Goal: Task Accomplishment & Management: Use online tool/utility

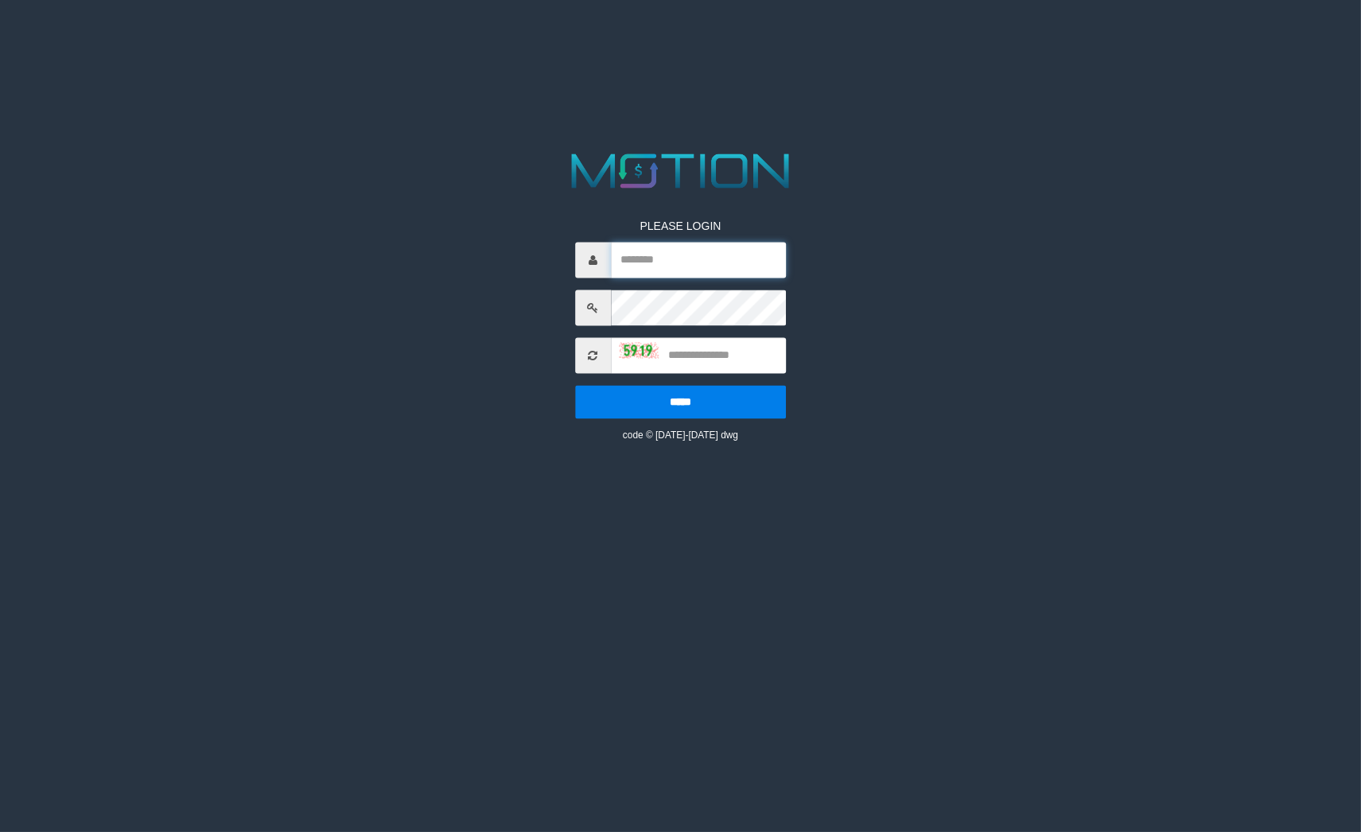
type input "********"
click at [698, 368] on input "text" at bounding box center [698, 356] width 175 height 36
type input "****"
click at [719, 407] on input "*****" at bounding box center [680, 402] width 211 height 33
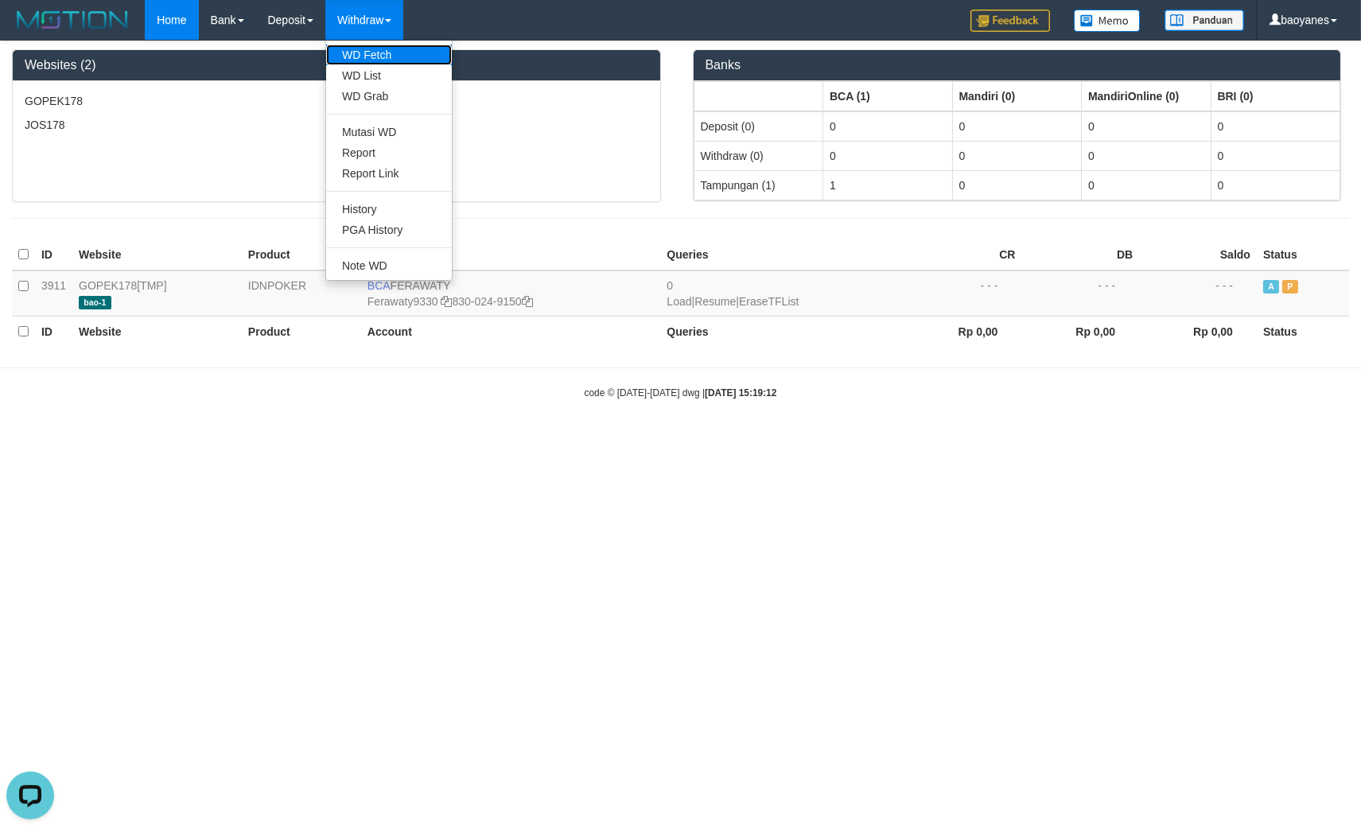
click at [392, 53] on link "WD Fetch" at bounding box center [389, 55] width 126 height 21
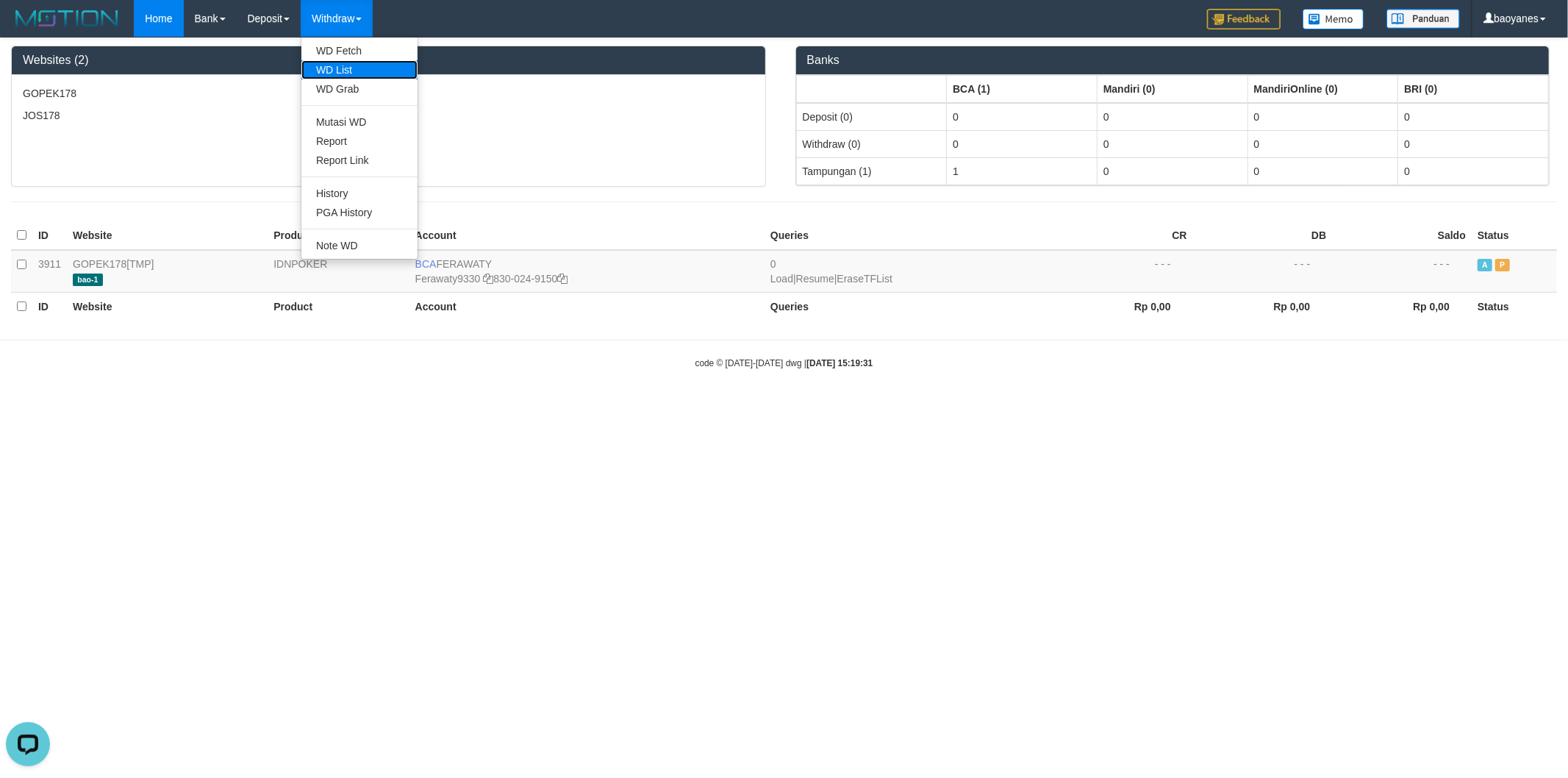
click at [342, 61] on link "WD List" at bounding box center [359, 69] width 116 height 19
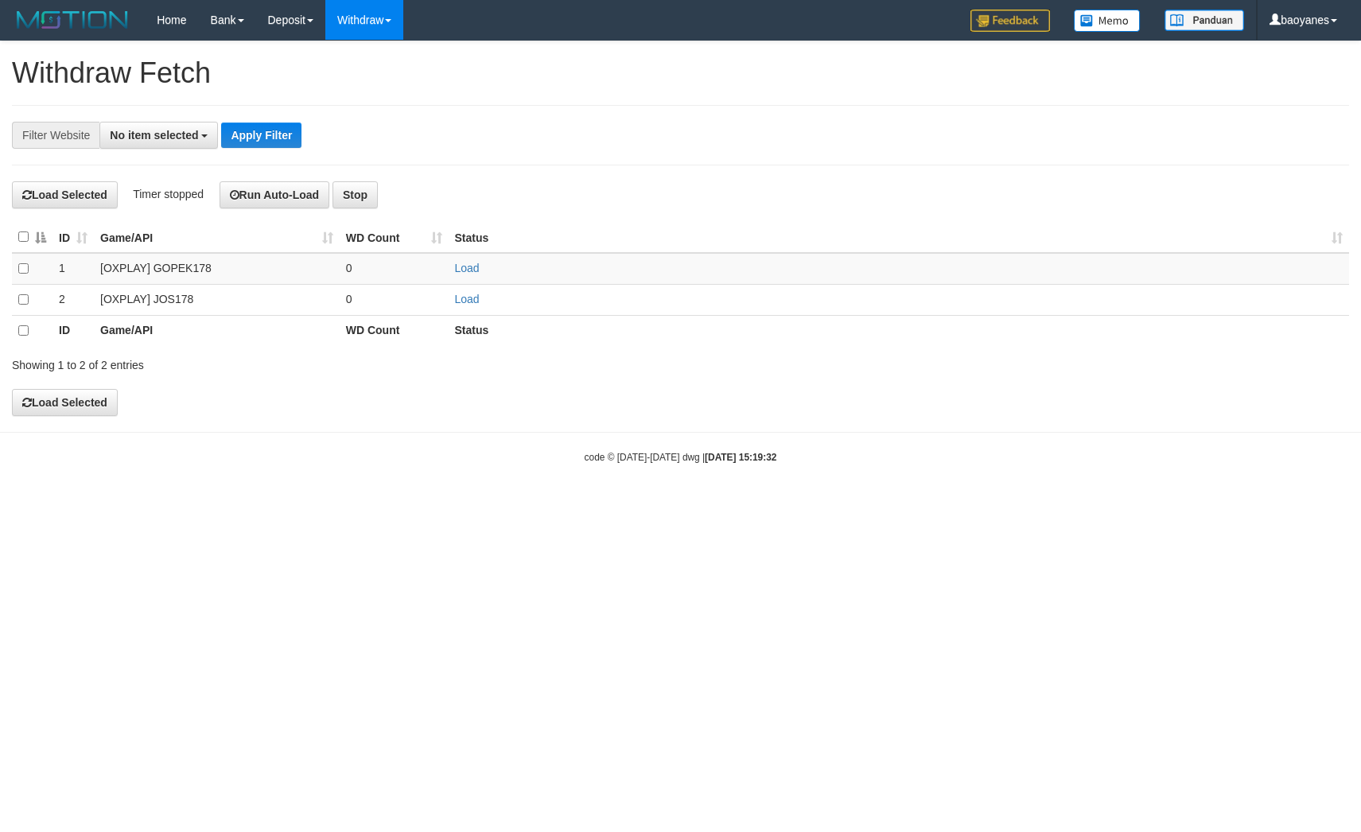
select select
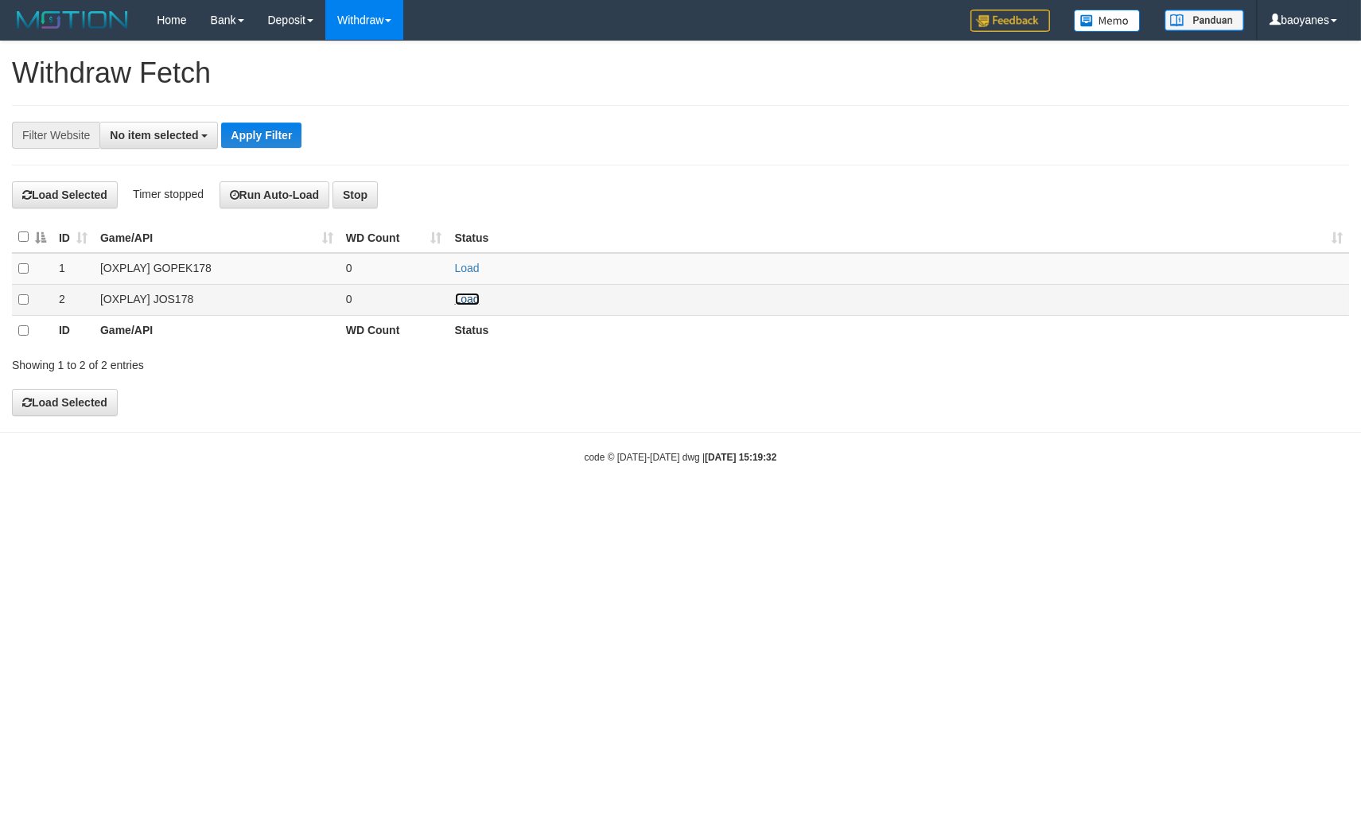
click at [470, 302] on link "Load" at bounding box center [467, 299] width 25 height 13
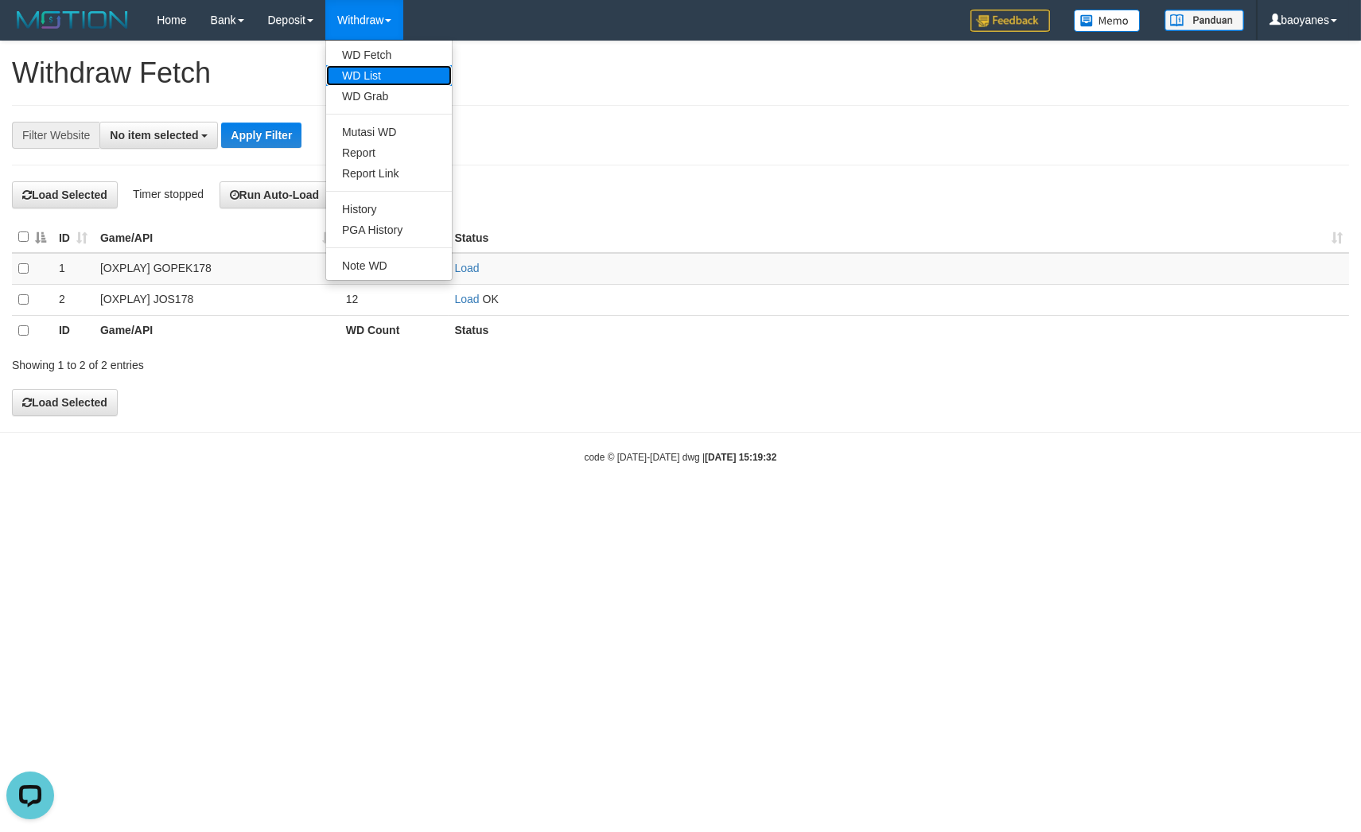
click at [361, 76] on link "WD List" at bounding box center [389, 75] width 126 height 21
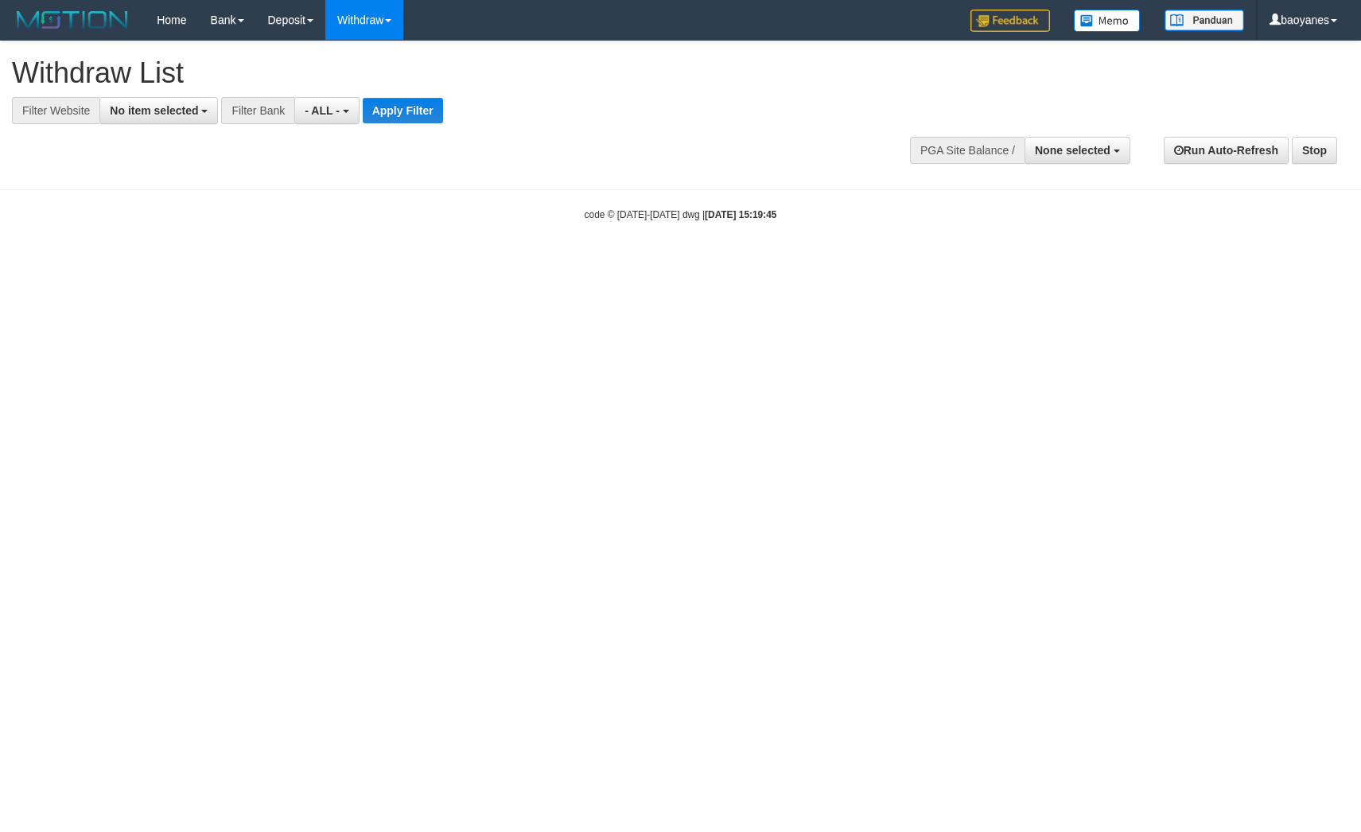
select select
click at [168, 117] on button "No item selected" at bounding box center [158, 110] width 119 height 27
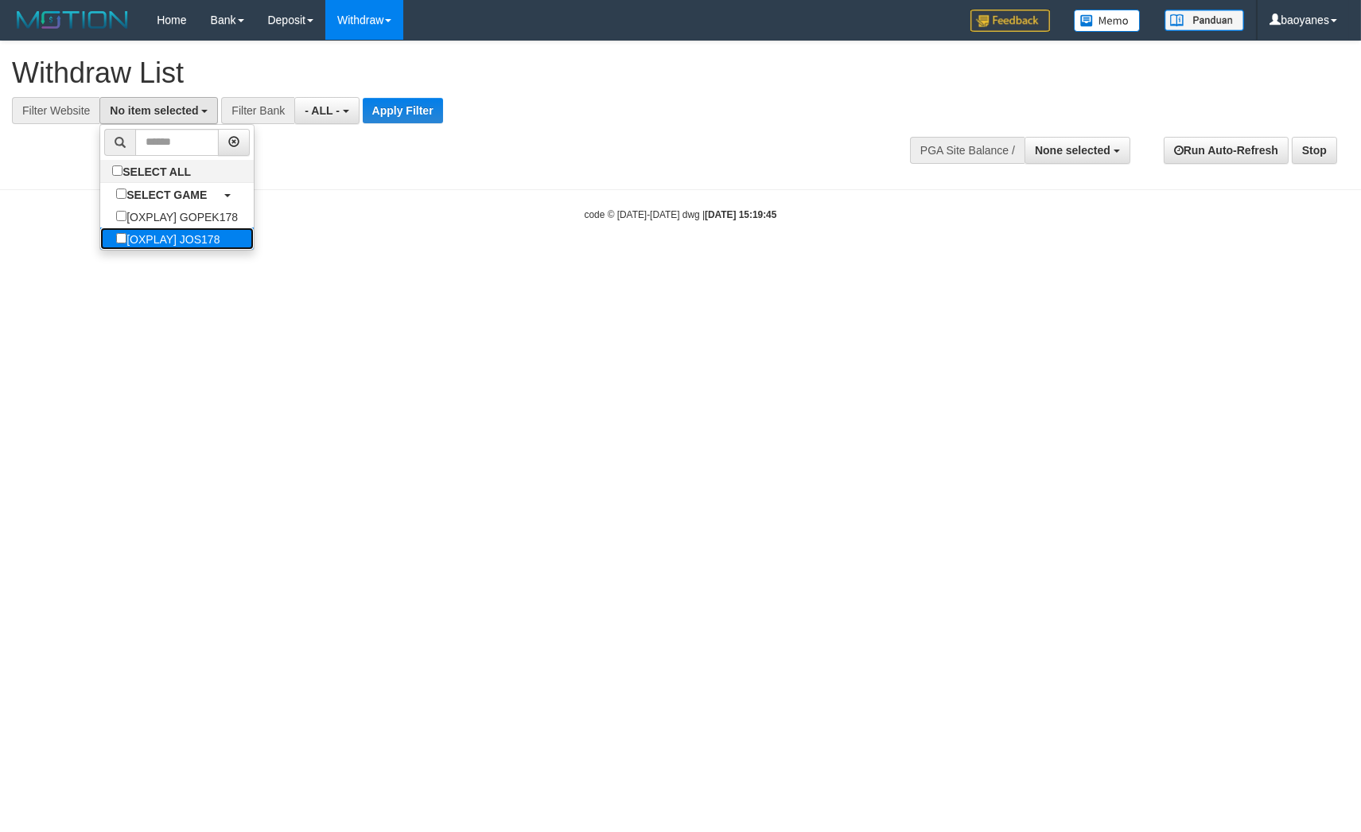
click at [193, 239] on label "[OXPLAY] JOS178" at bounding box center [167, 239] width 135 height 22
select select "****"
click at [378, 116] on button "Apply Filter" at bounding box center [410, 110] width 80 height 25
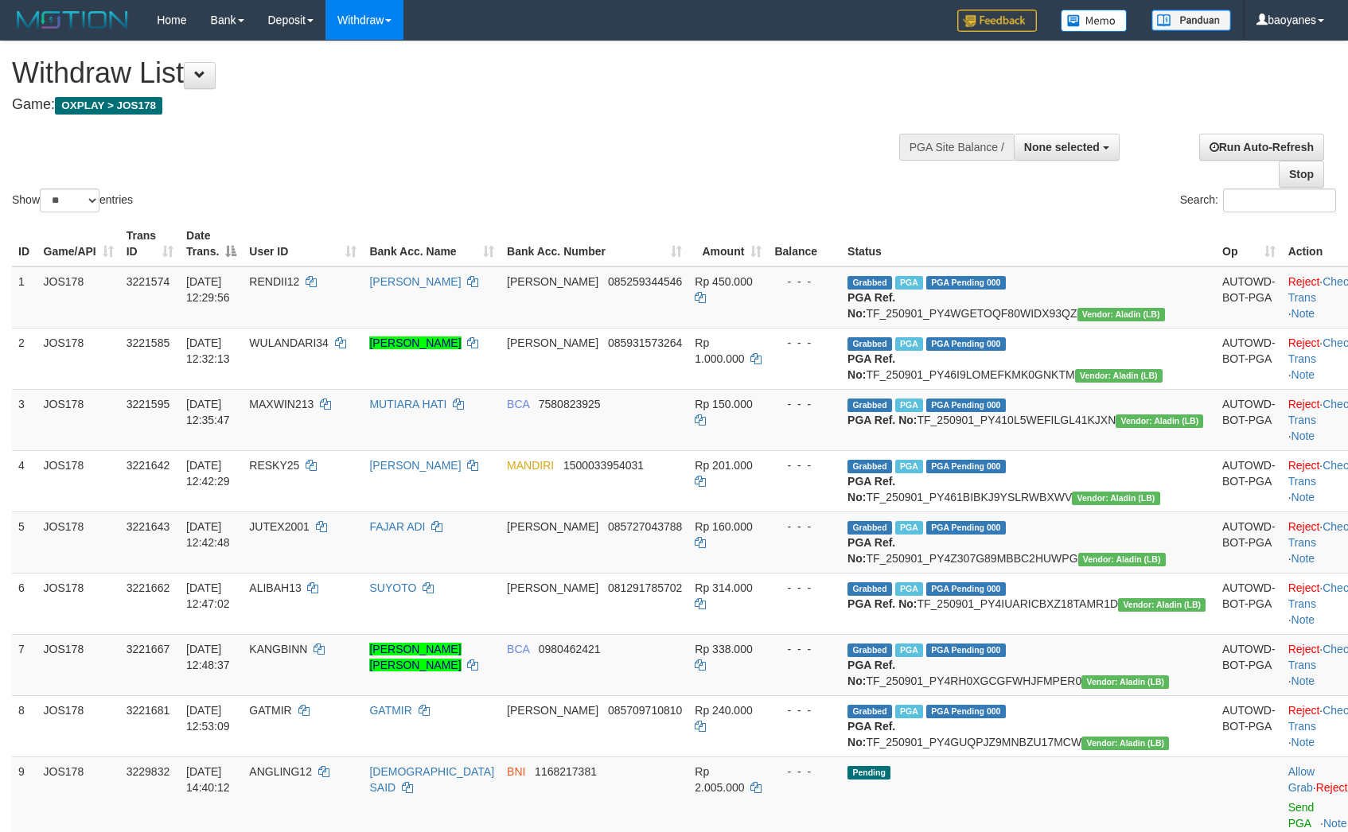
select select
select select "**"
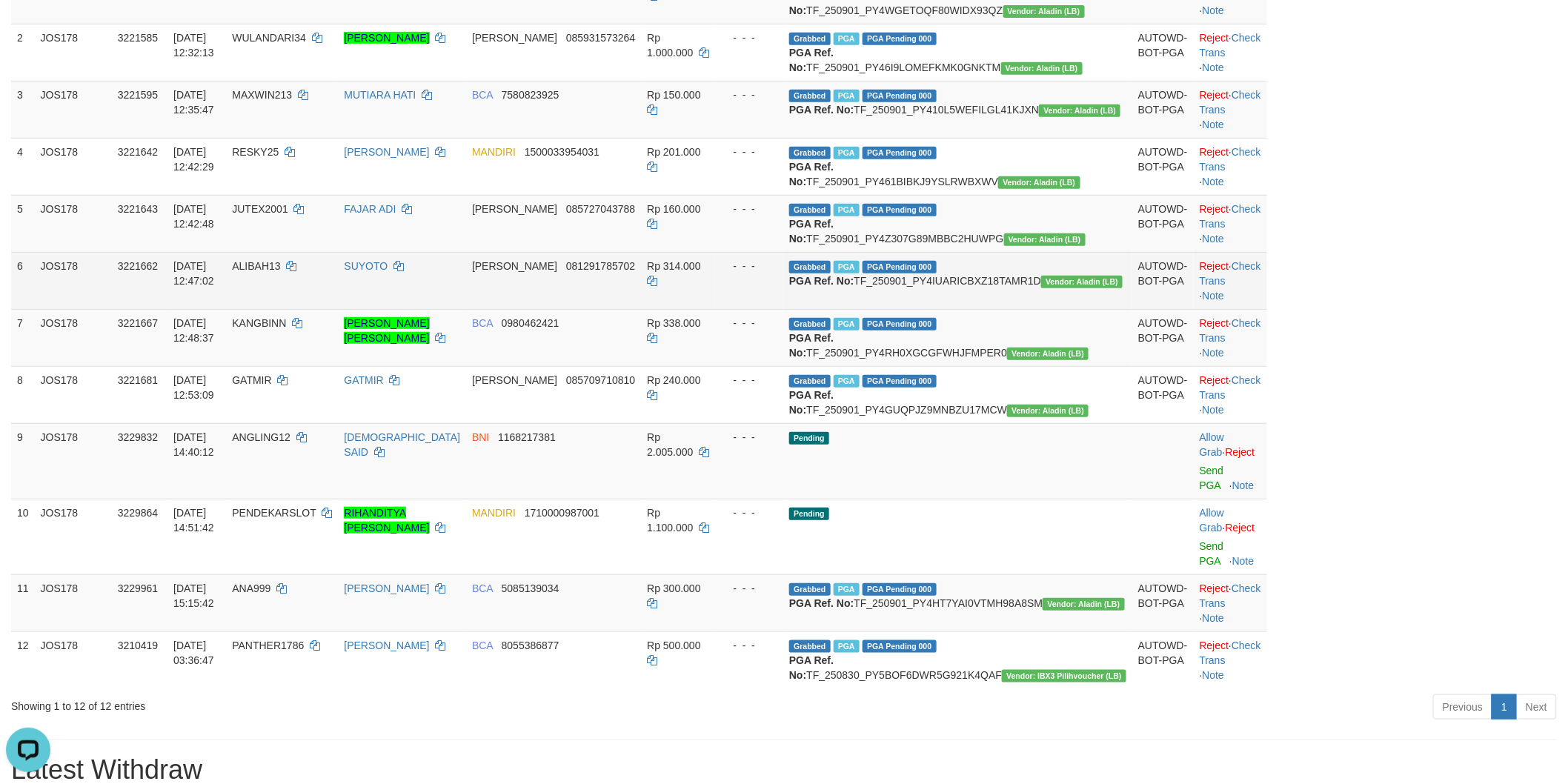
scroll to position [64, 0]
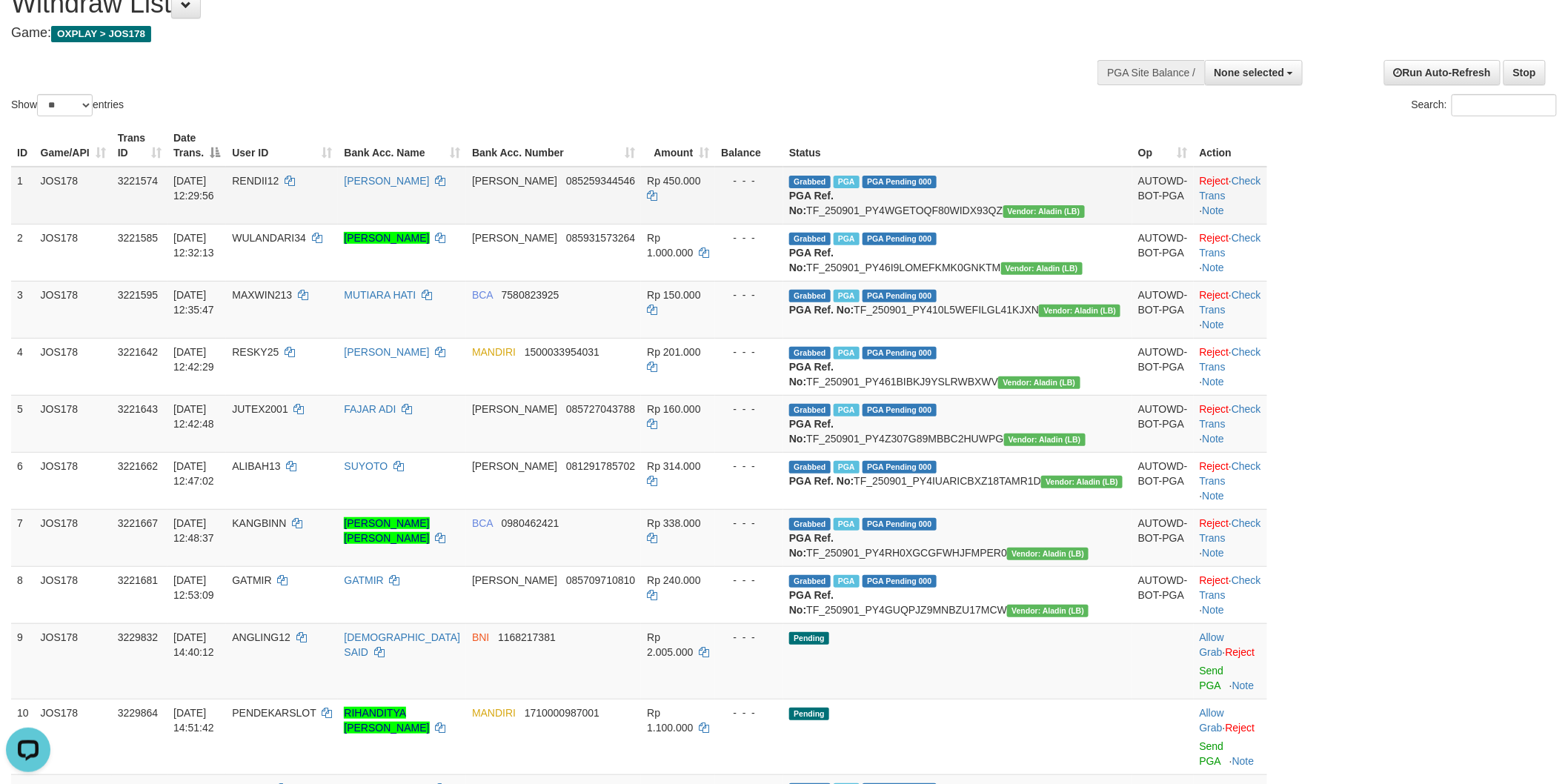
click at [982, 215] on td "Grabbed PGA PGA Pending 000 PGA Ref. No: TF_250901_PY4WGETOQF80WIDX93QZ Vendor:…" at bounding box center [958, 196] width 349 height 58
copy td "TF_250901_PY4WGETOQF80WIDX93QZ"
click at [977, 208] on td "Grabbed PGA PGA Pending 000 PGA Ref. No: TF_250901_PY4WGETOQF80WIDX93QZ Vendor:…" at bounding box center [958, 196] width 349 height 58
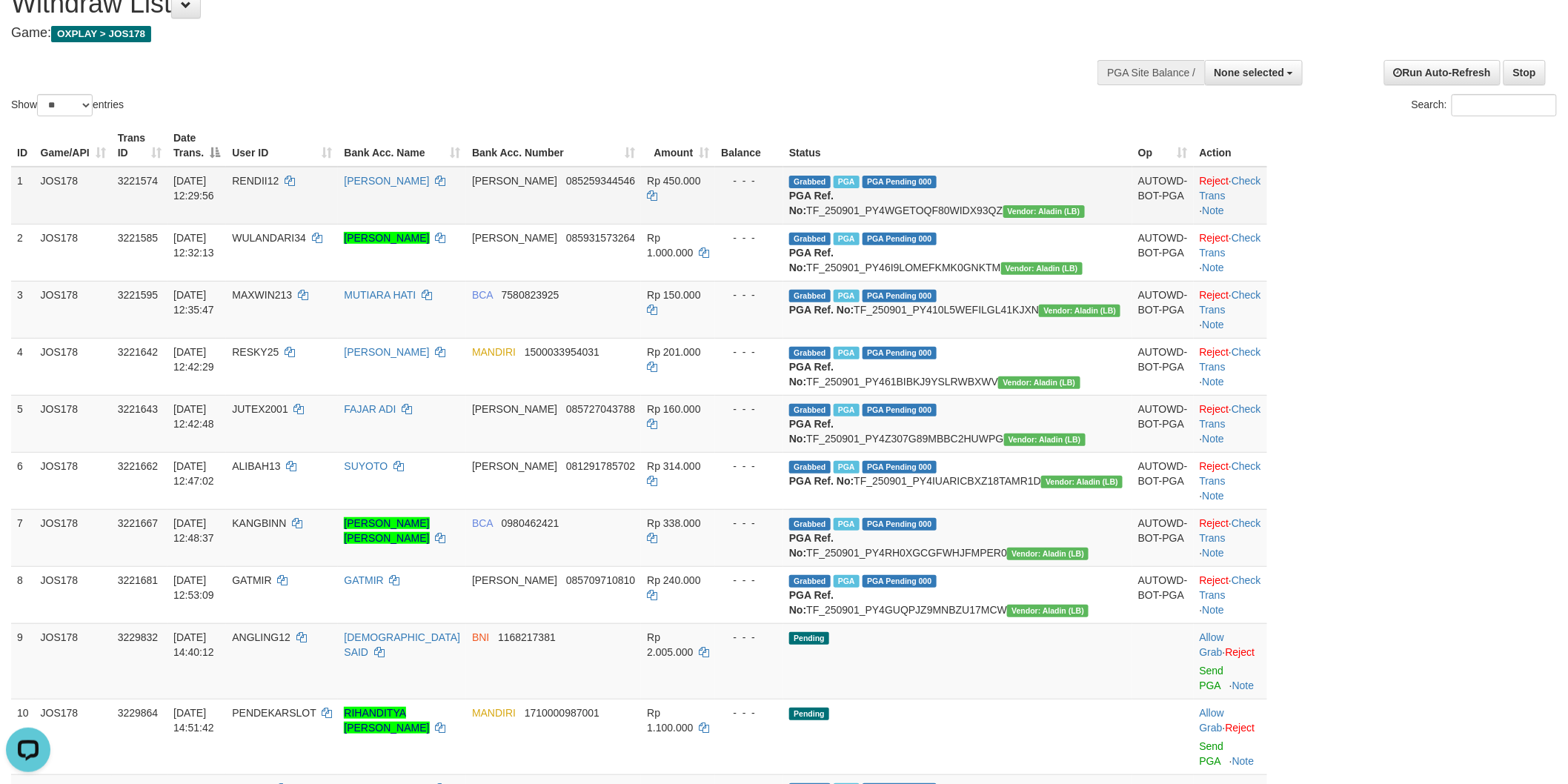
click at [977, 208] on td "Grabbed PGA PGA Pending 000 PGA Ref. No: TF_250901_PY4WGETOQF80WIDX93QZ Vendor:…" at bounding box center [958, 196] width 349 height 58
copy td "TF_250901_PY4WGETOQF80WIDX93QZ"
click at [337, 190] on td "RENDII12" at bounding box center [282, 196] width 112 height 58
click at [335, 190] on td "RENDII12" at bounding box center [282, 196] width 112 height 58
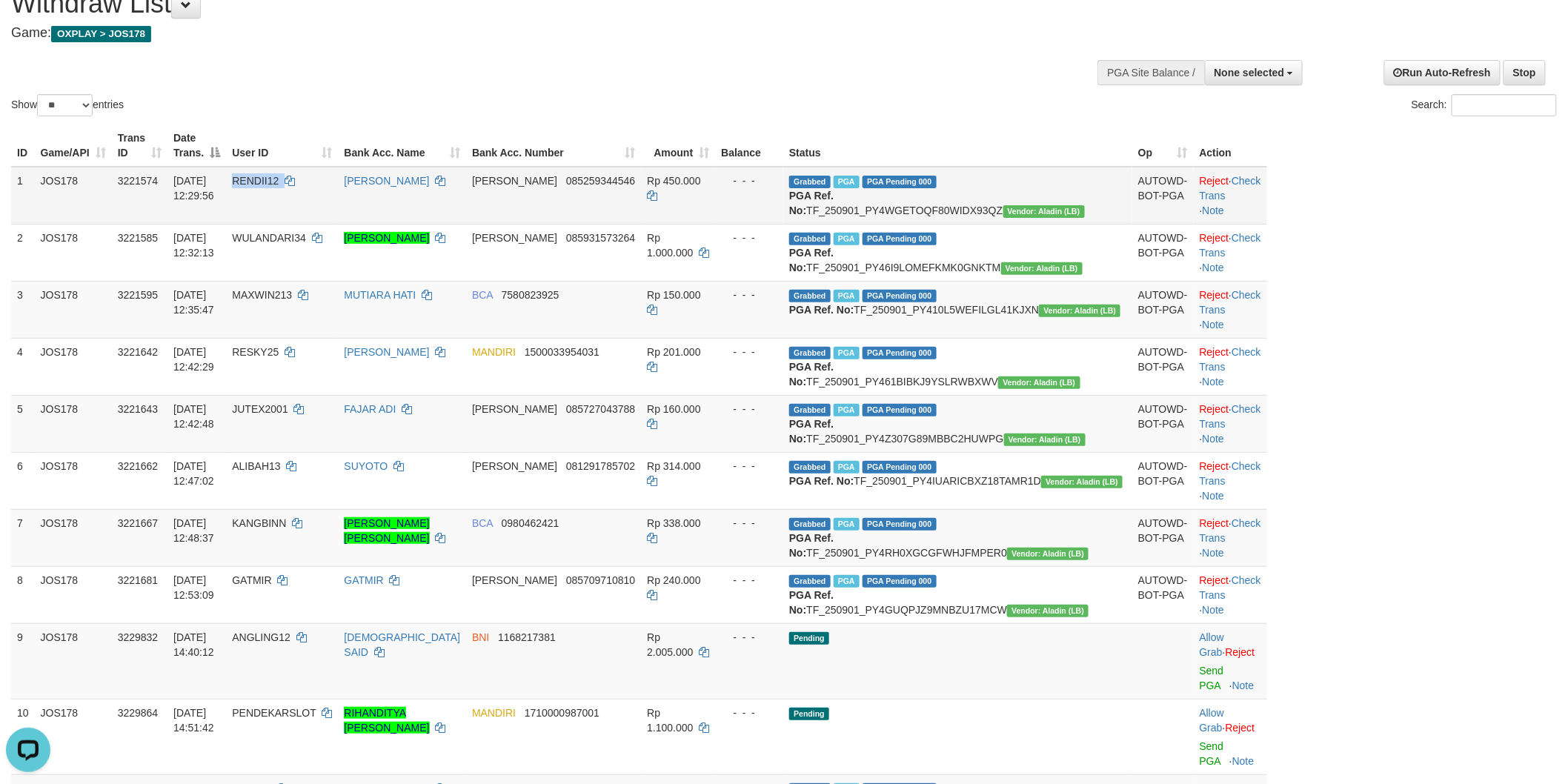
click at [335, 190] on td "RENDII12" at bounding box center [282, 196] width 112 height 58
copy td "RENDII12"
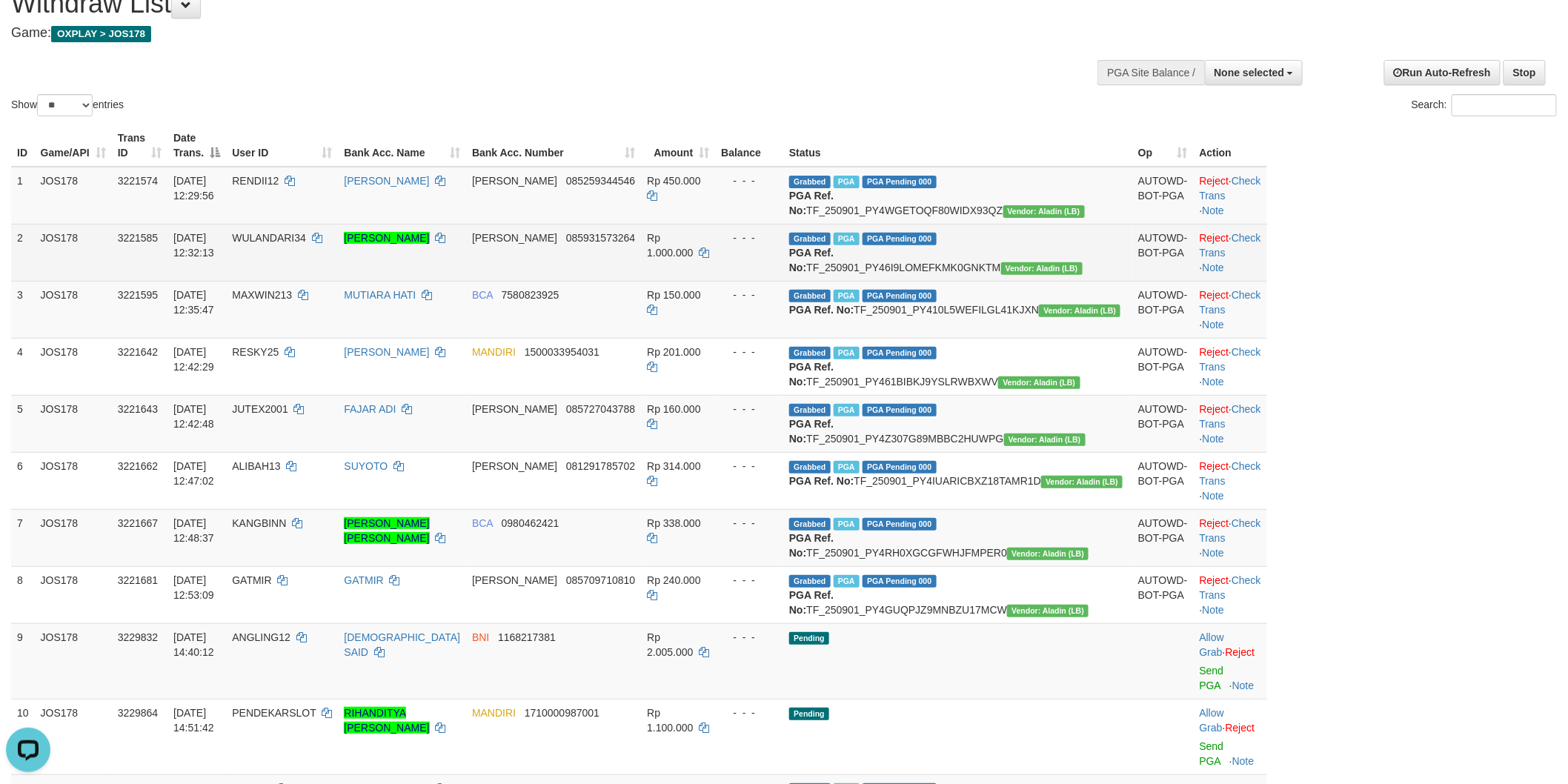
click at [1004, 278] on td "Grabbed PGA PGA Pending 000 PGA Ref. No: TF_250901_PY46I9LOMEFKMK0GNKTM Vendor:…" at bounding box center [958, 251] width 349 height 57
copy td "TF_250901_PY46I9LOMEFKMK0GNKTM"
click at [338, 269] on td "WULANDARI34" at bounding box center [282, 251] width 112 height 57
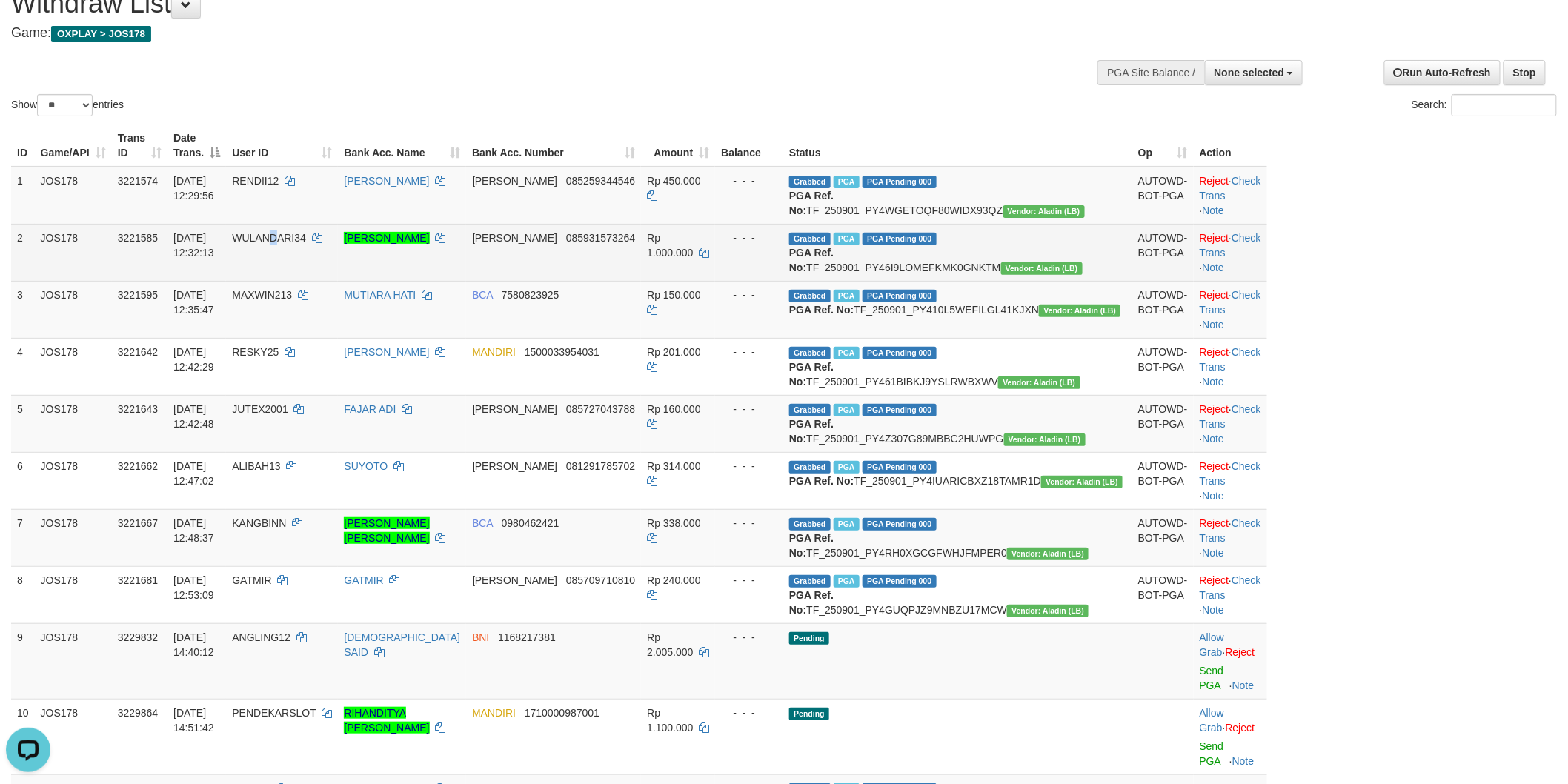
copy span "D"
click at [338, 269] on td "WULANDARI34" at bounding box center [282, 251] width 112 height 57
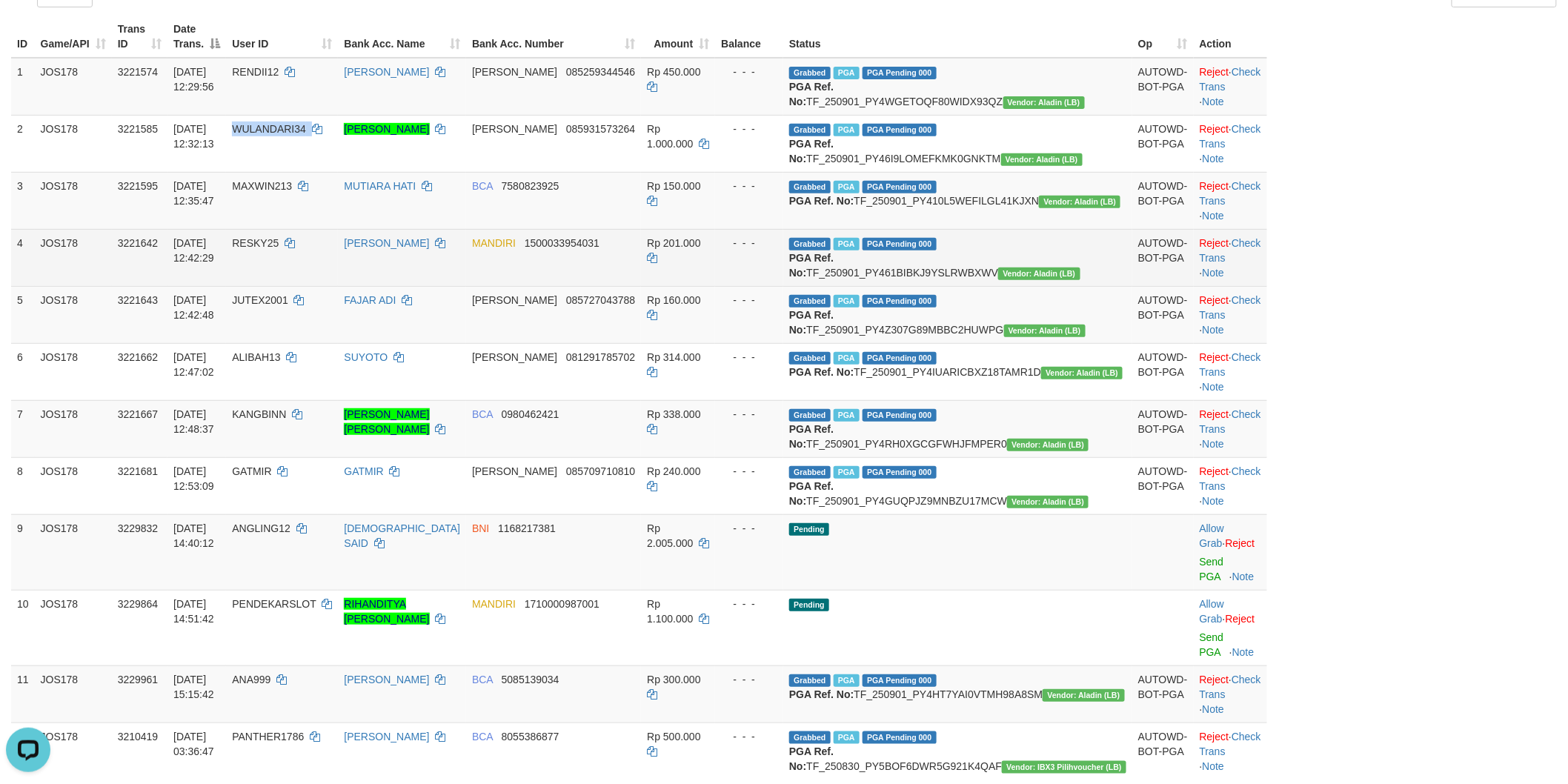
scroll to position [230, 0]
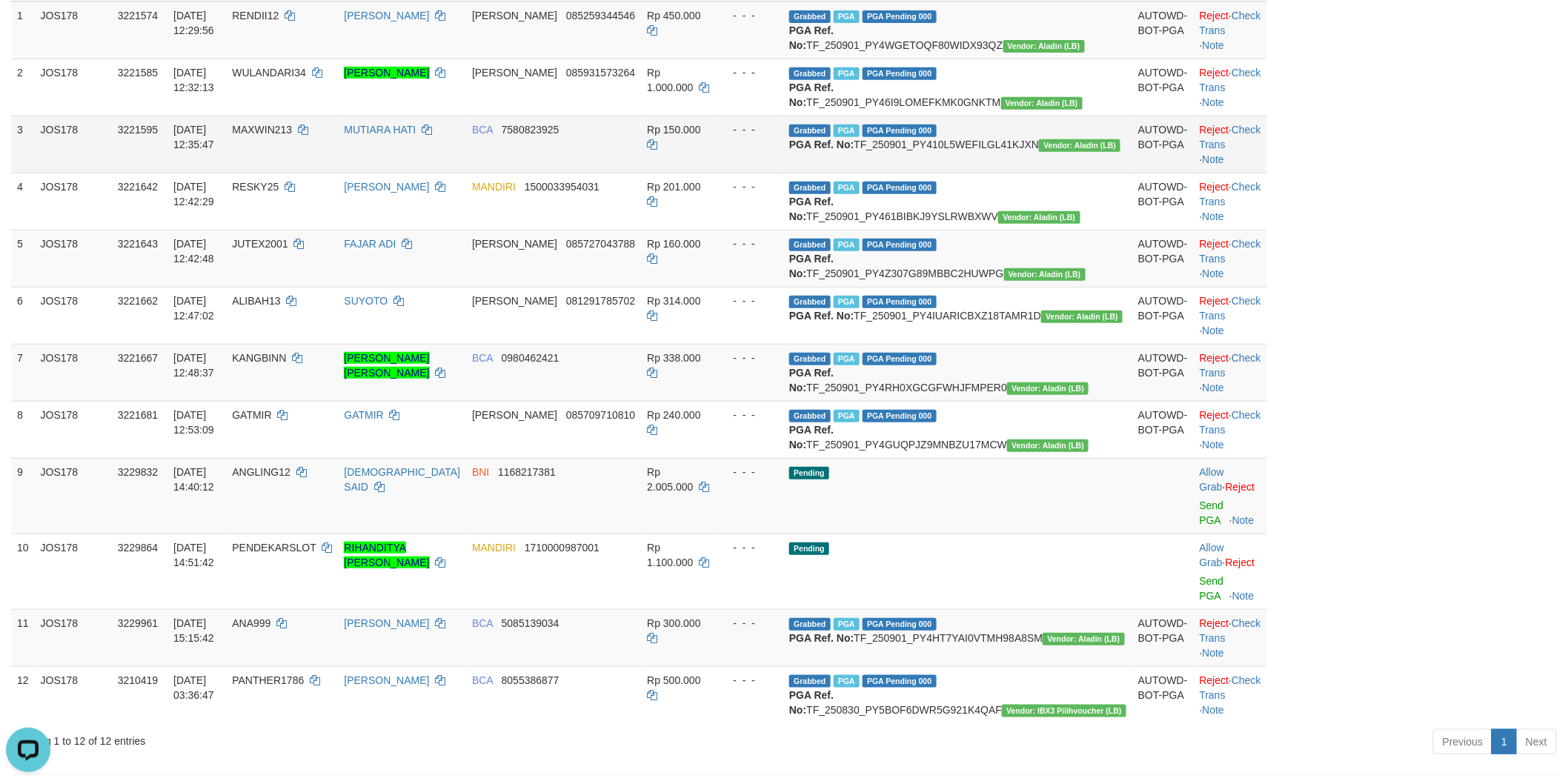
click at [1029, 172] on td "Grabbed PGA PGA Pending 000 PGA Ref. No: TF_250901_PY410L5WEFILGL41KJXN Vendor:…" at bounding box center [958, 143] width 349 height 57
copy td "TF_250901_PY410L5WEFILGL41KJXN"
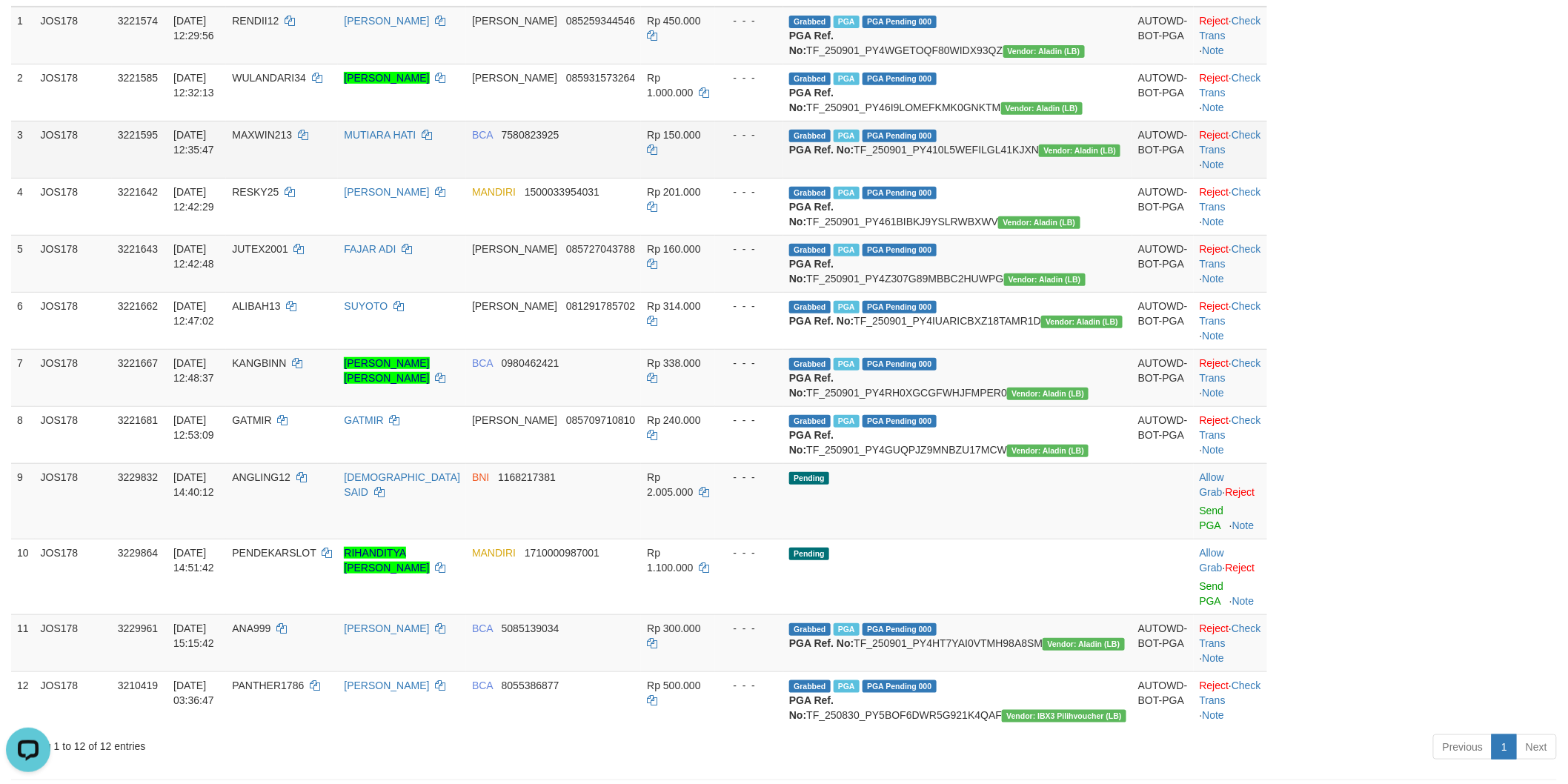
scroll to position [147, 0]
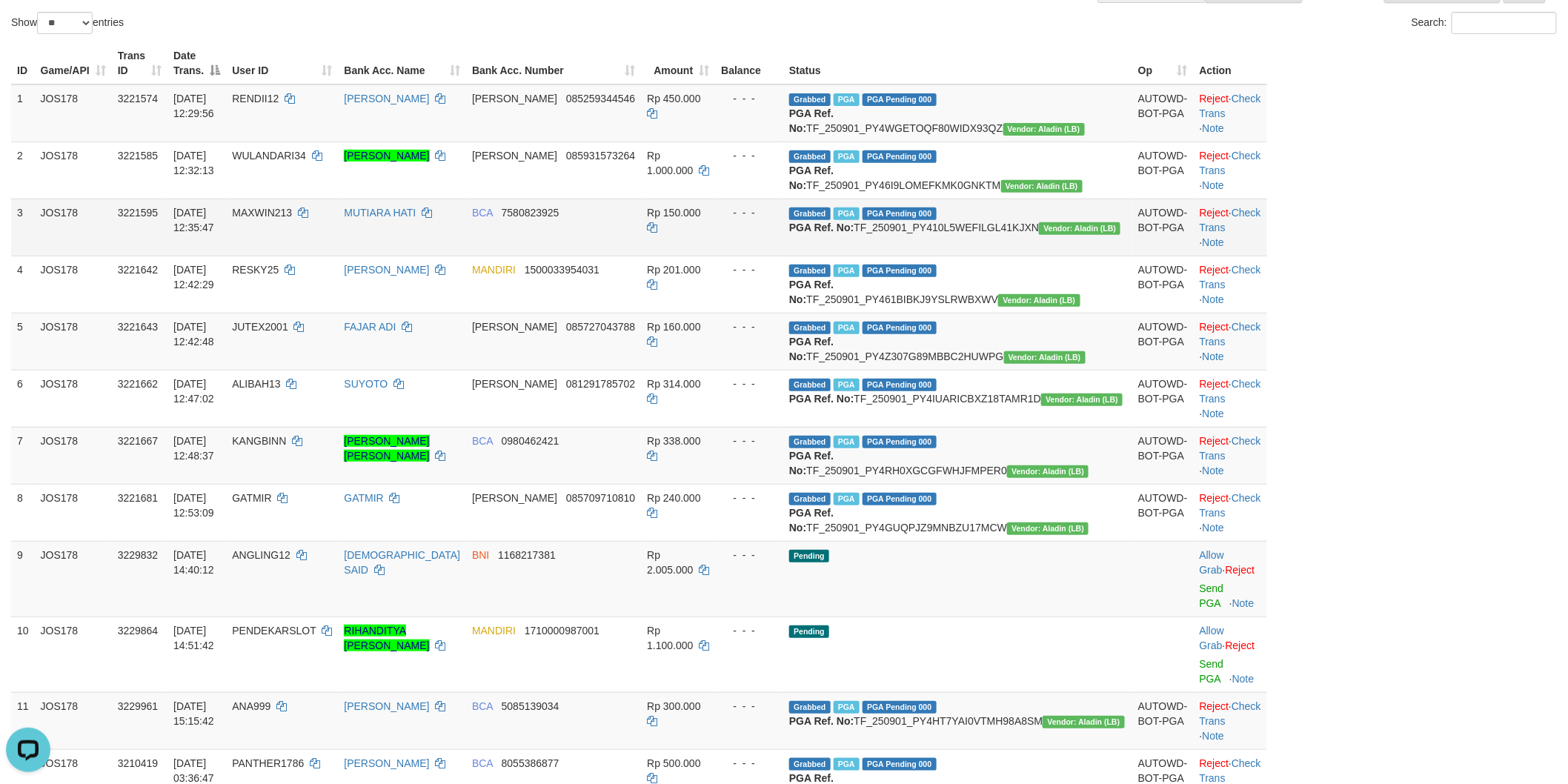
click at [338, 255] on td "MAXWIN213" at bounding box center [282, 226] width 112 height 57
copy td "MAXWIN213"
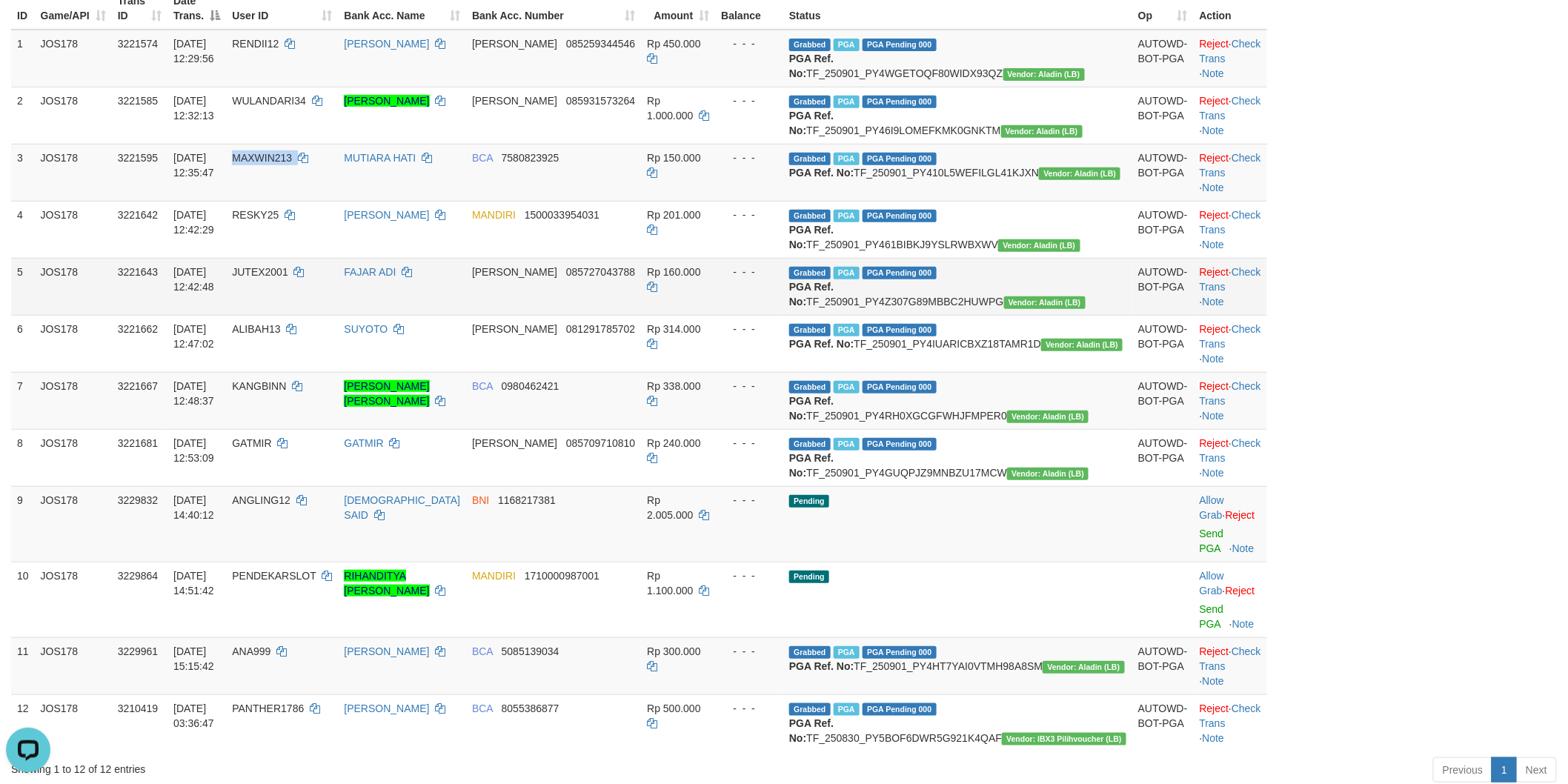
scroll to position [230, 0]
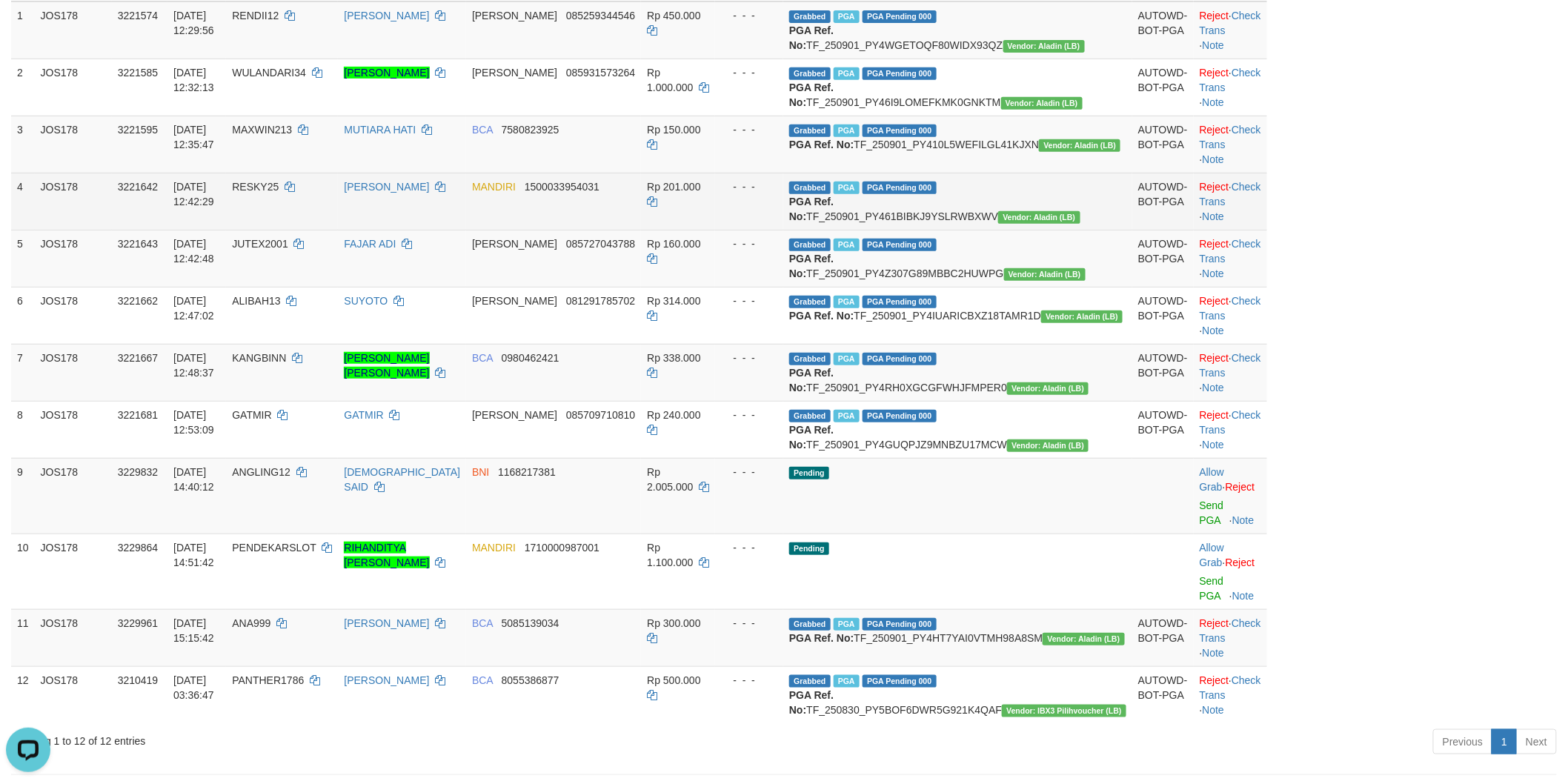
click at [990, 230] on td "Grabbed PGA PGA Pending 000 PGA Ref. No: TF_250901_PY461BIBKJ9YSLRWBXWV Vendor:…" at bounding box center [958, 200] width 349 height 57
copy td "TF_250901_PY461BIBKJ9YSLRWBXWV"
click at [321, 230] on td "RESKY25" at bounding box center [282, 200] width 112 height 57
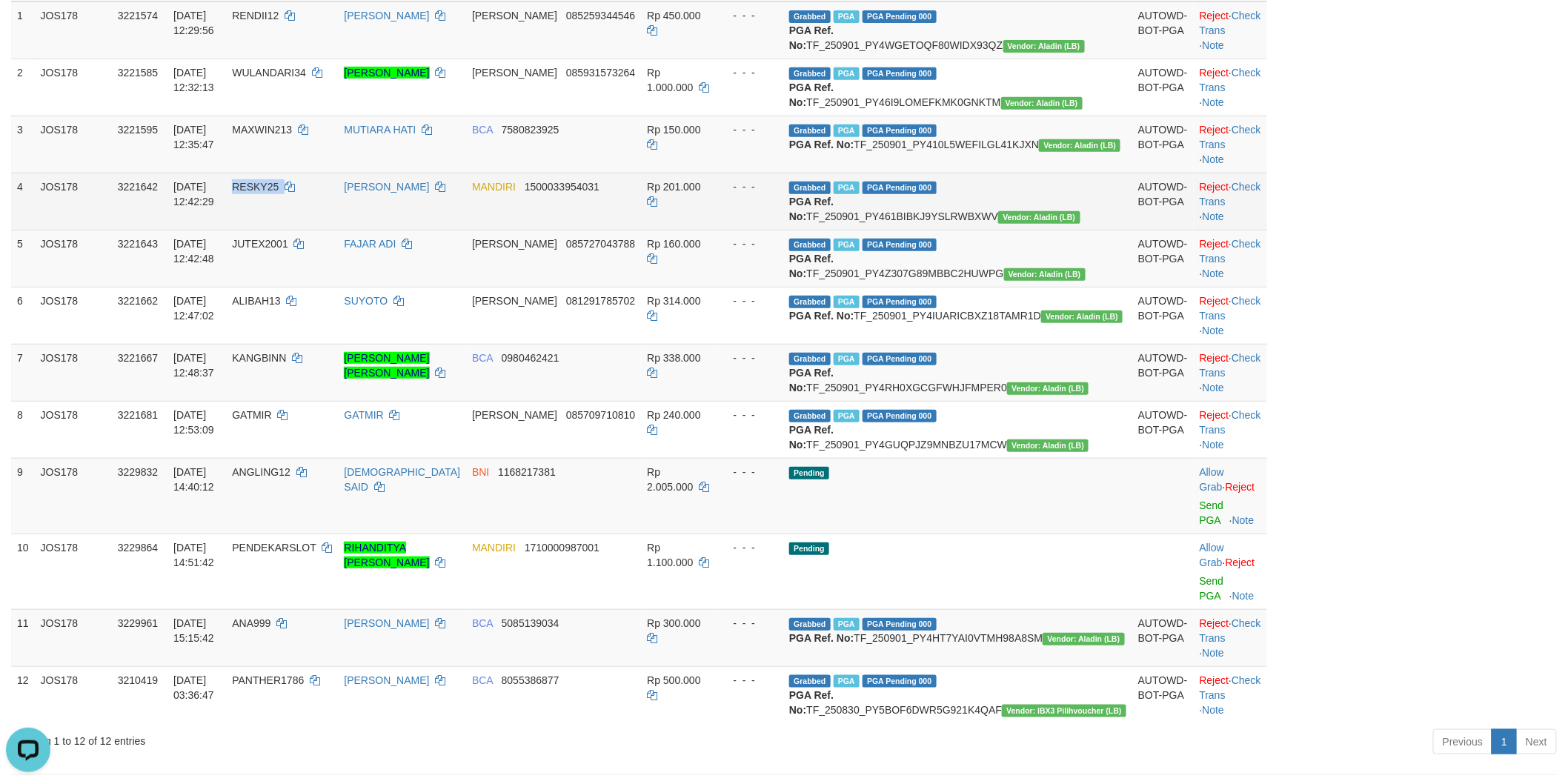
copy td "RESKY25"
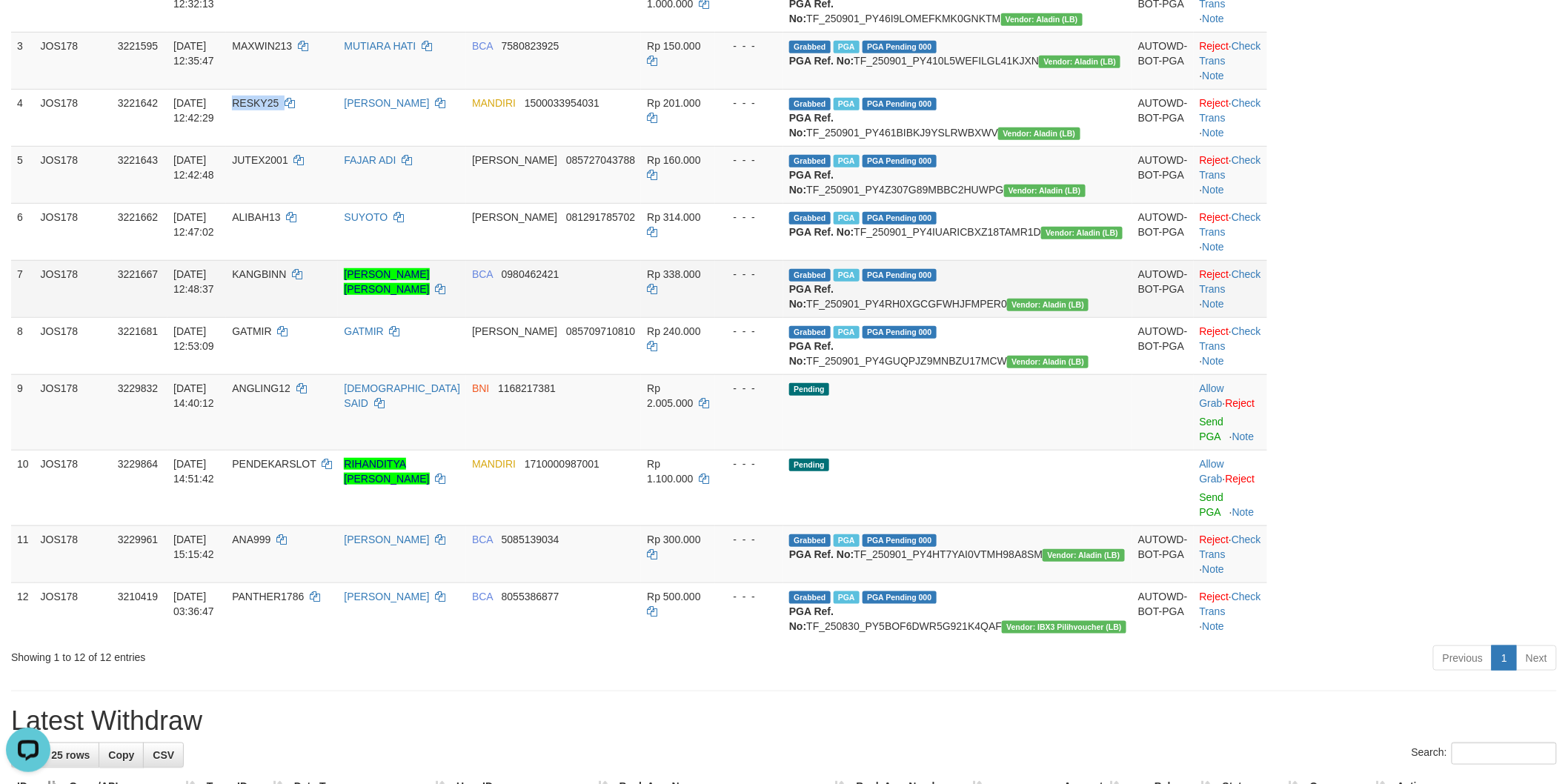
scroll to position [394, 0]
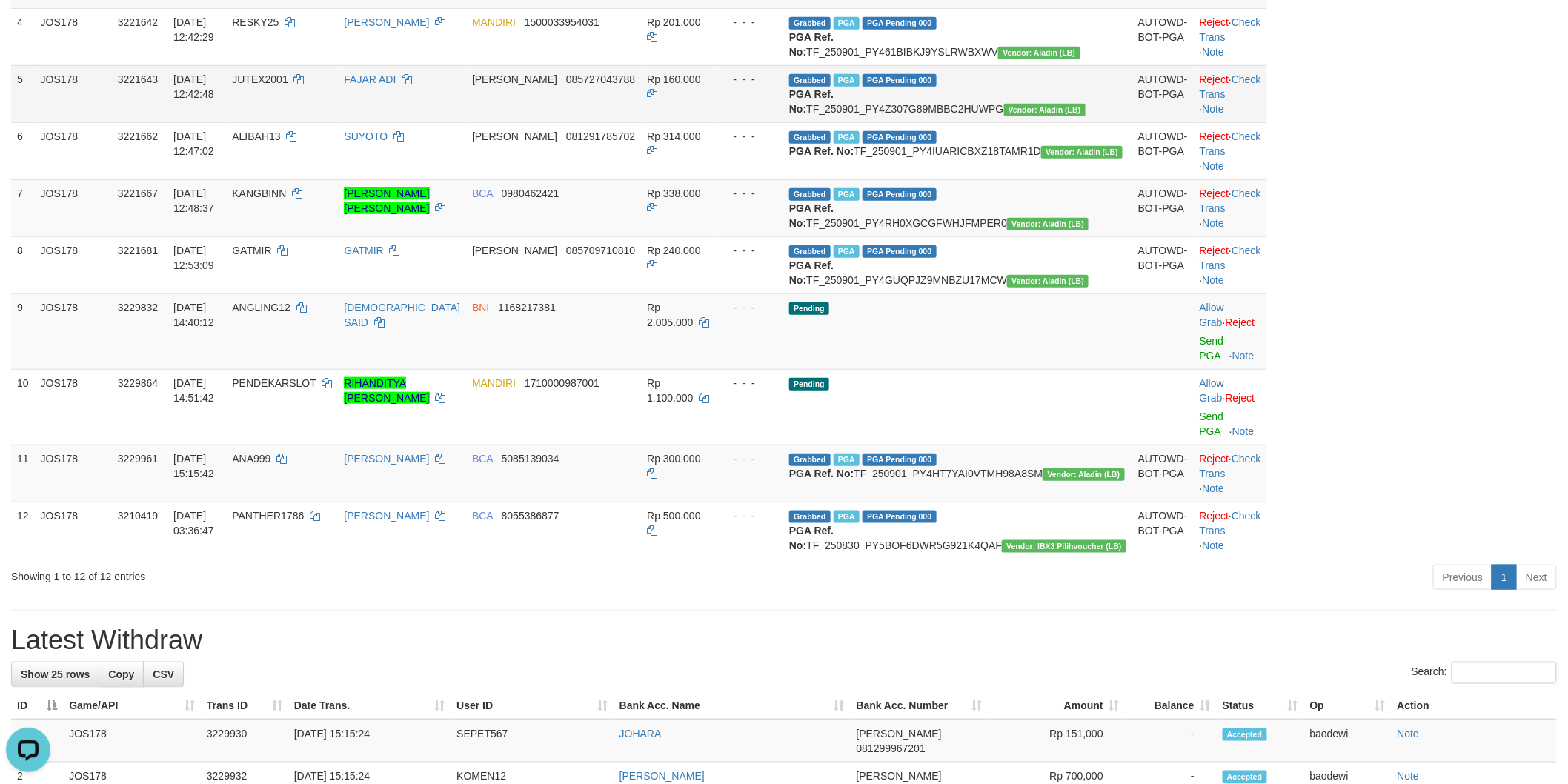
click at [1016, 122] on td "Grabbed PGA PGA Pending 000 PGA Ref. No: TF_250901_PY4Z307G89MBBC2HUWPG Vendor:…" at bounding box center [958, 93] width 349 height 57
copy td "TF_250901_PY4Z307G89MBBC2HUWPG"
click at [326, 122] on td "JUTEX2001" at bounding box center [282, 93] width 112 height 57
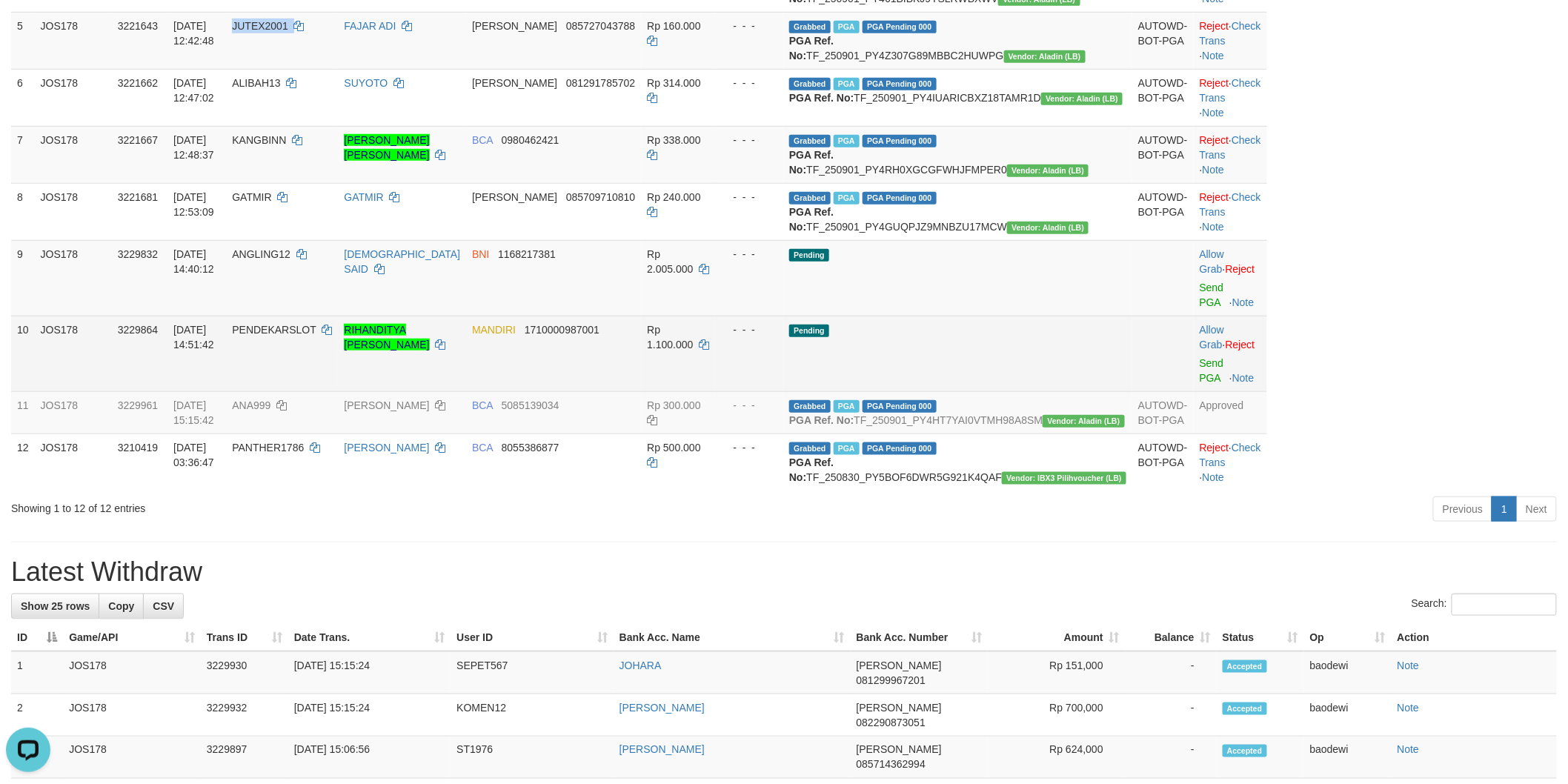
scroll to position [477, 0]
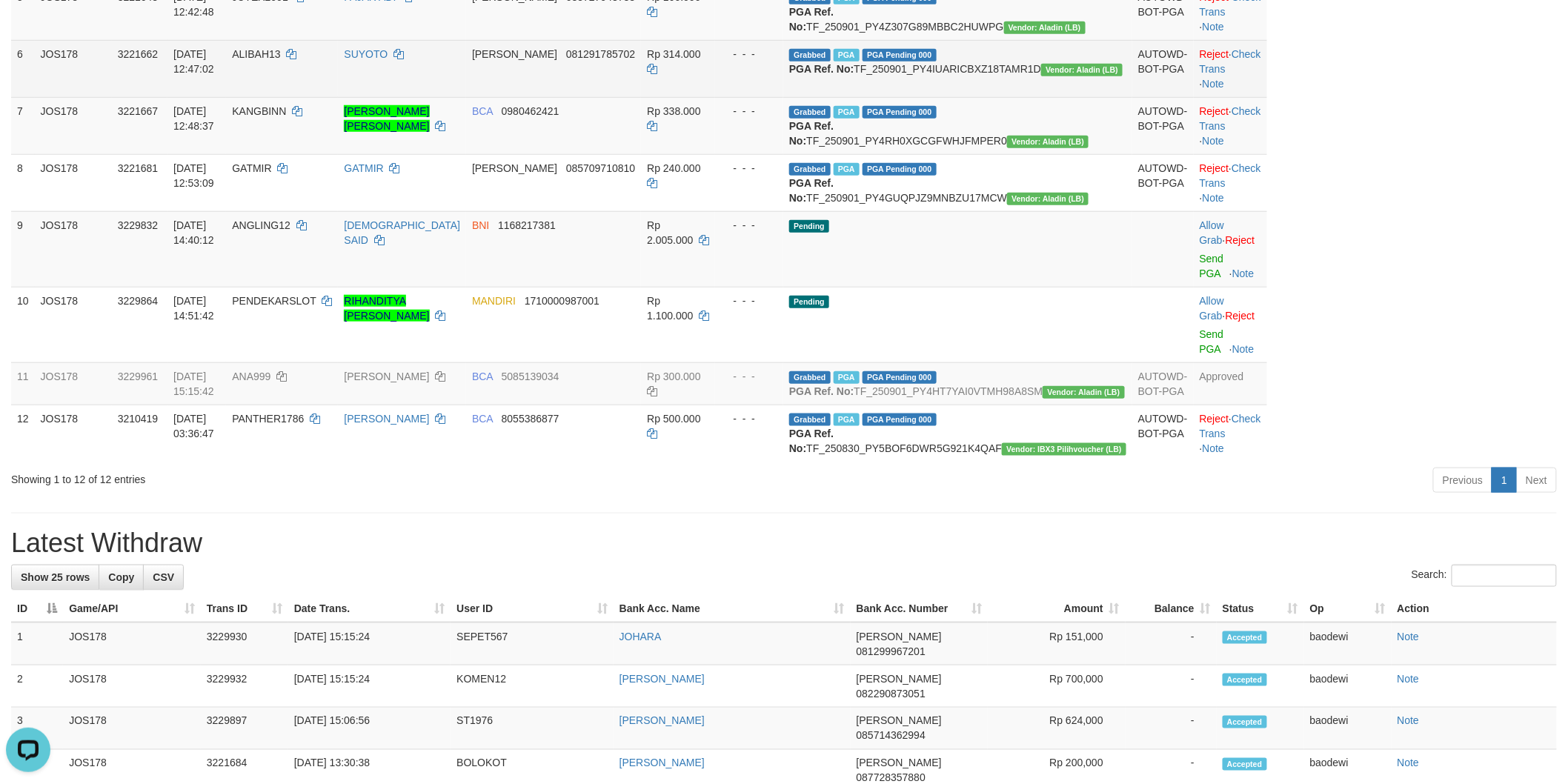
click at [995, 97] on td "Grabbed PGA PGA Pending 000 PGA Ref. No: TF_250901_PY4IUARICBXZ18TAMR1D Vendor:…" at bounding box center [958, 68] width 349 height 57
click at [320, 97] on td "ALIBAH13" at bounding box center [282, 68] width 112 height 57
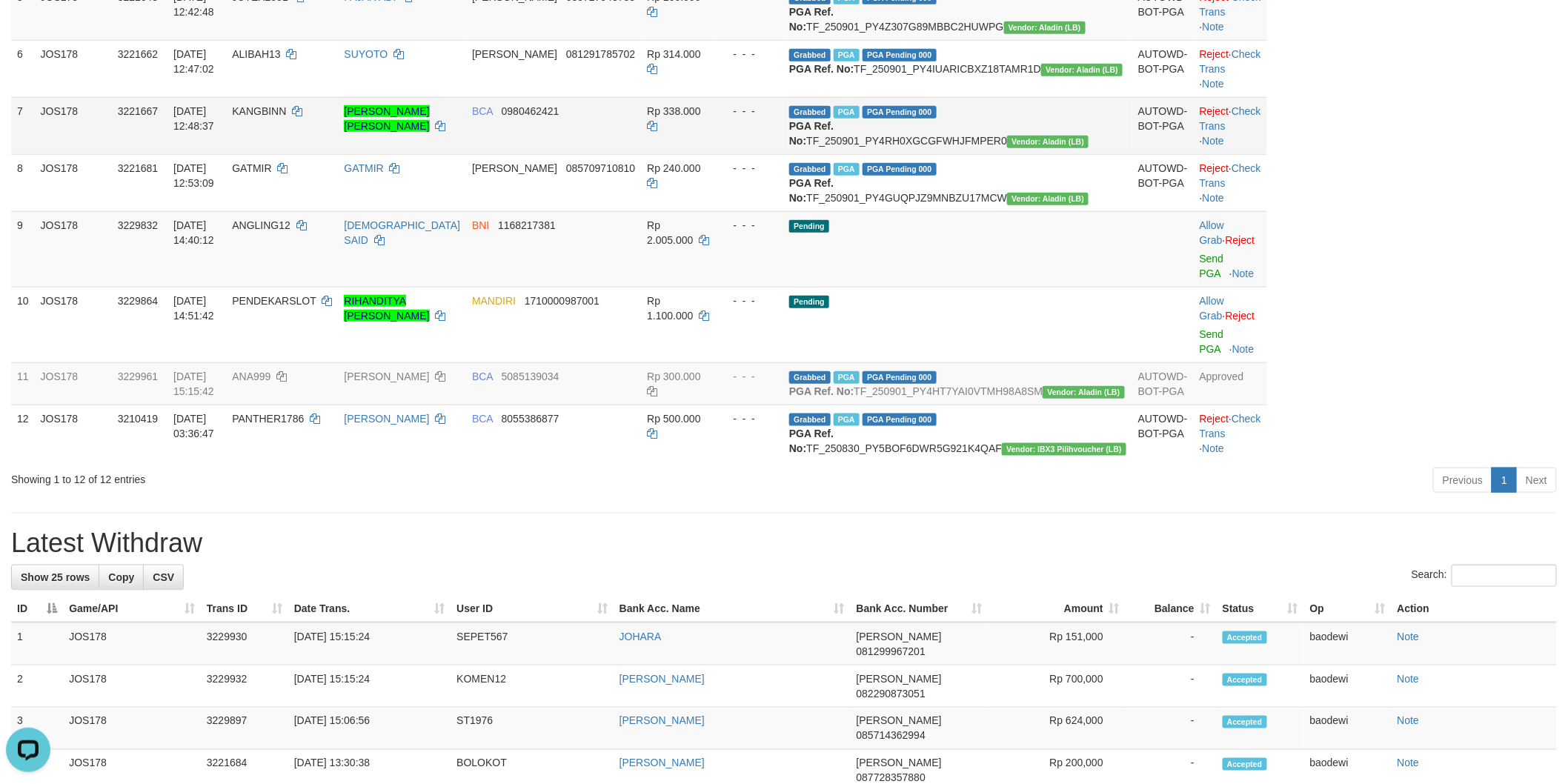
click at [977, 154] on td "Grabbed PGA PGA Pending 000 PGA Ref. No: TF_250901_PY4RH0XGCGFWHJFMPER0 Vendor:…" at bounding box center [958, 125] width 349 height 57
click at [328, 154] on td "KANGBINN" at bounding box center [282, 125] width 112 height 57
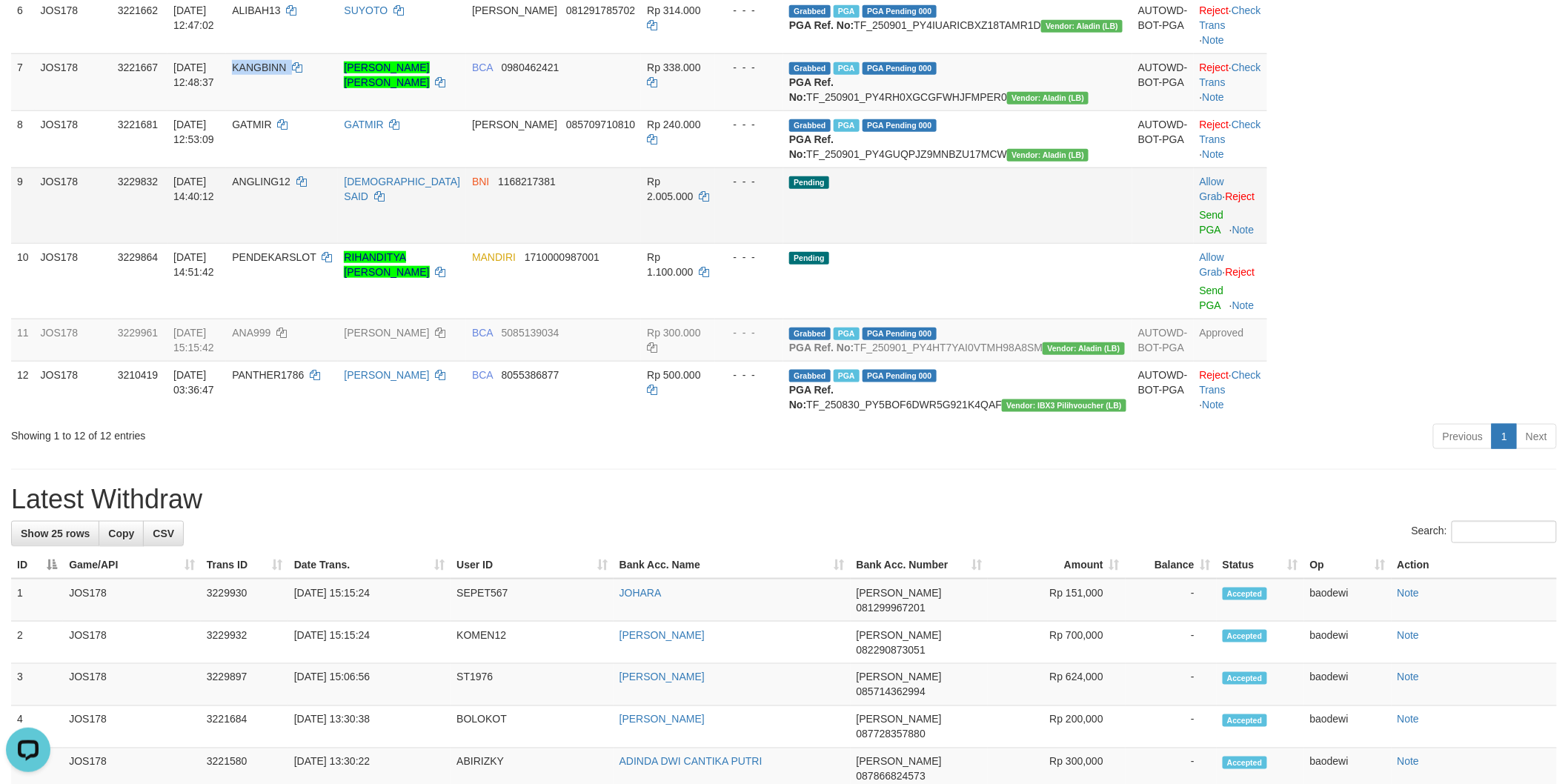
scroll to position [559, 0]
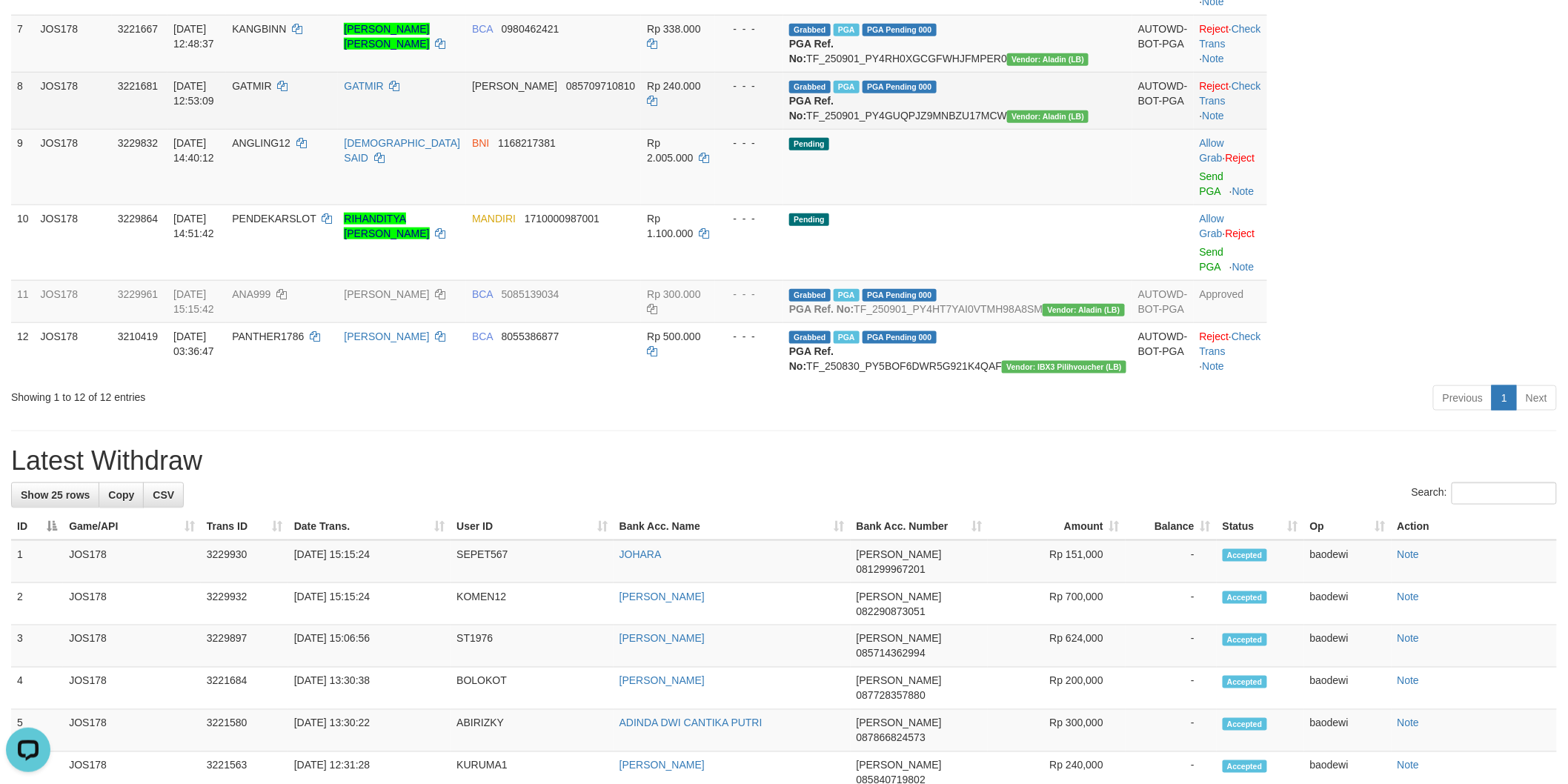
click at [1010, 128] on td "Grabbed PGA PGA Pending 000 PGA Ref. No: TF_250901_PY4GUQPJZ9MNBZU17MCW Vendor:…" at bounding box center [958, 100] width 349 height 57
click at [309, 128] on td "GATMIR" at bounding box center [282, 100] width 112 height 57
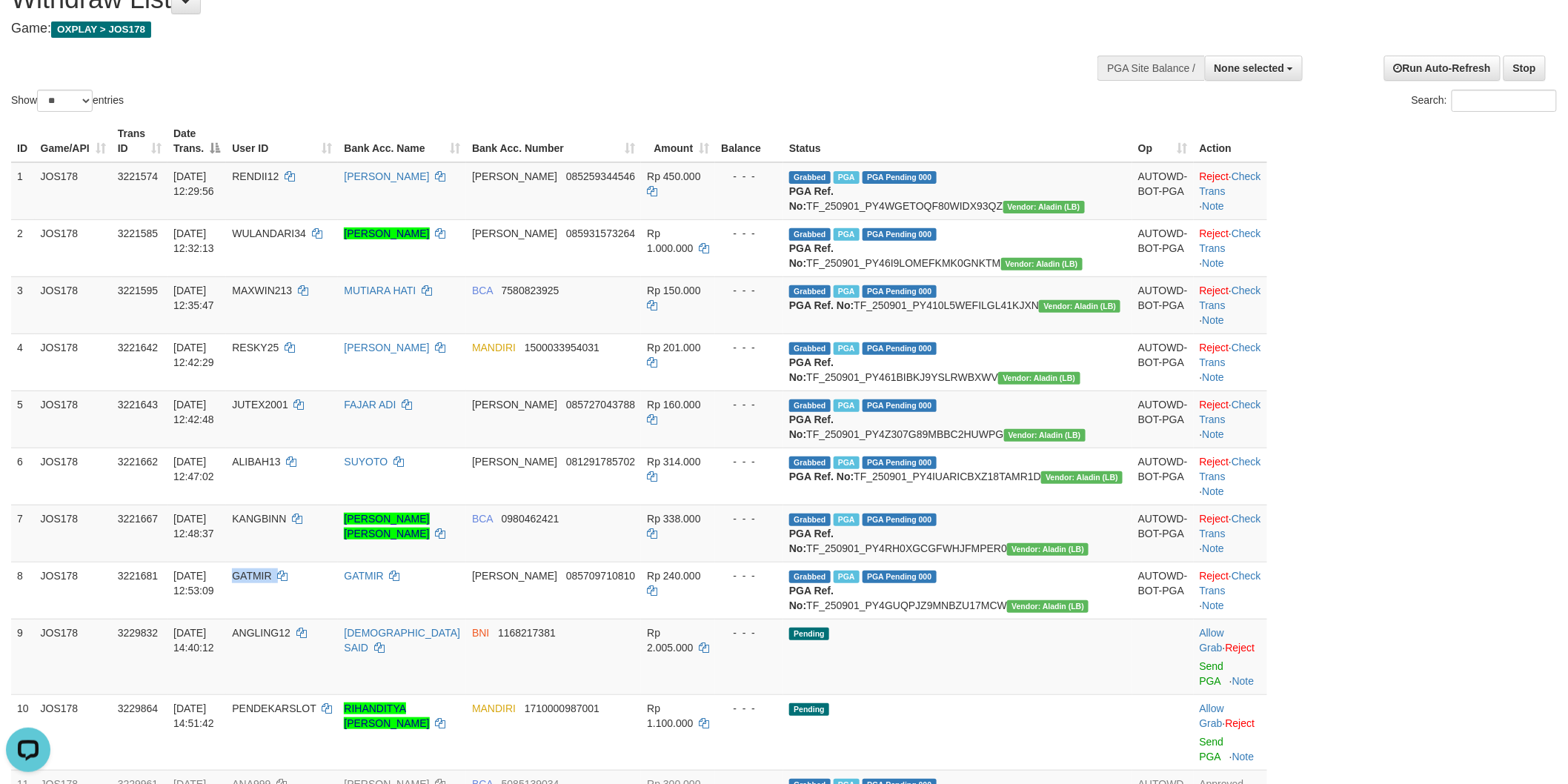
scroll to position [0, 0]
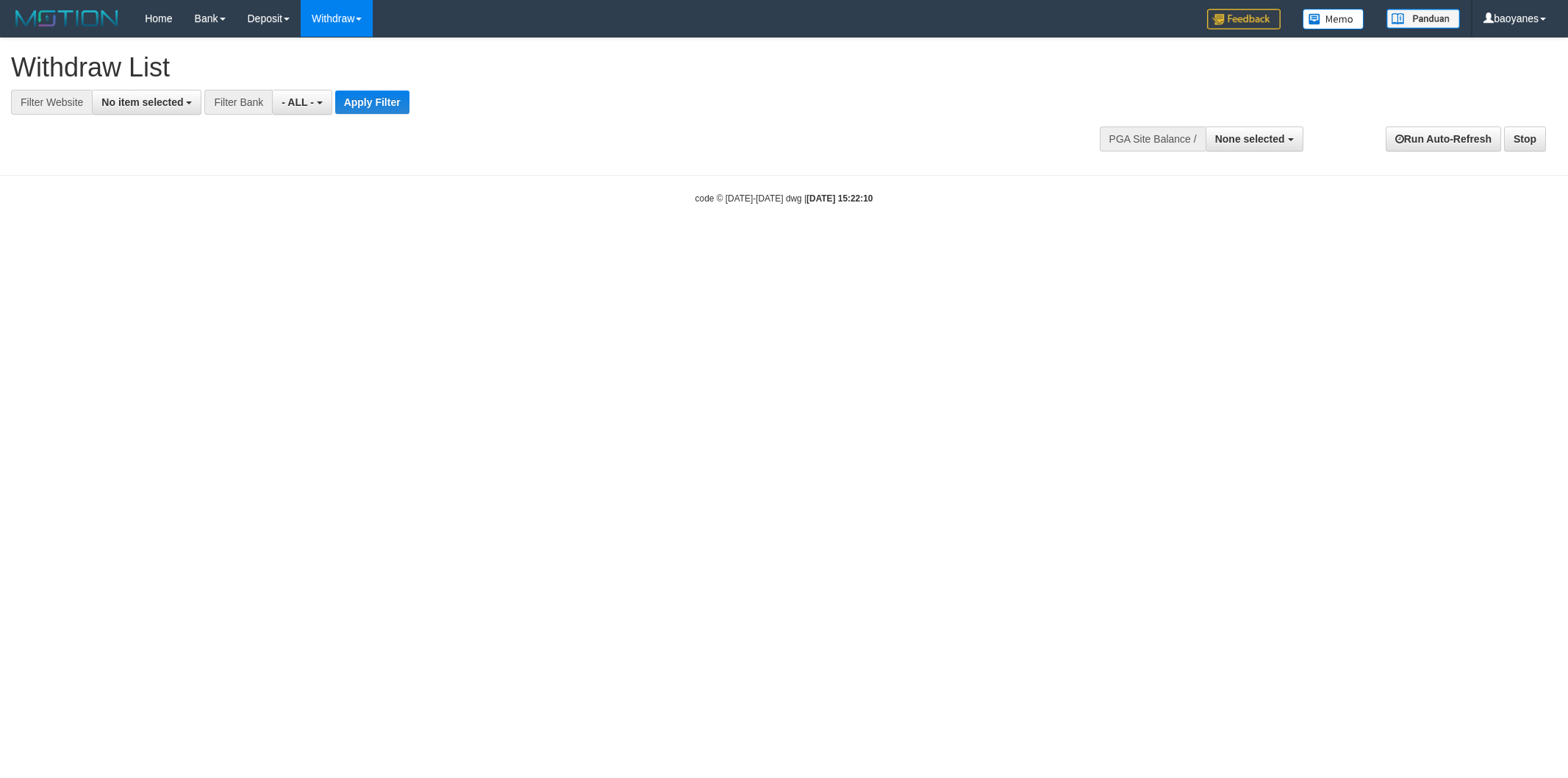
select select
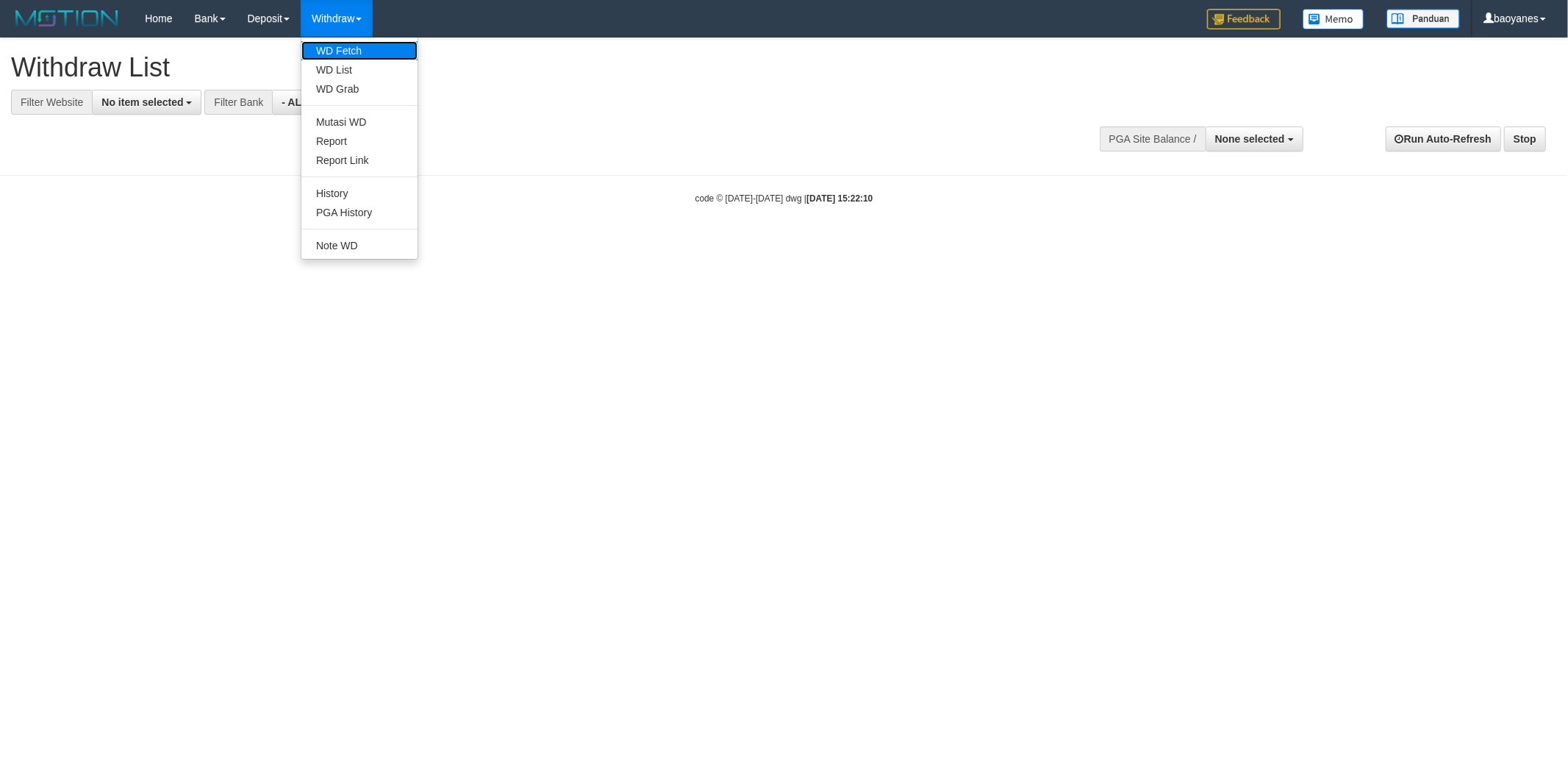
click at [358, 54] on link "WD Fetch" at bounding box center [359, 51] width 116 height 19
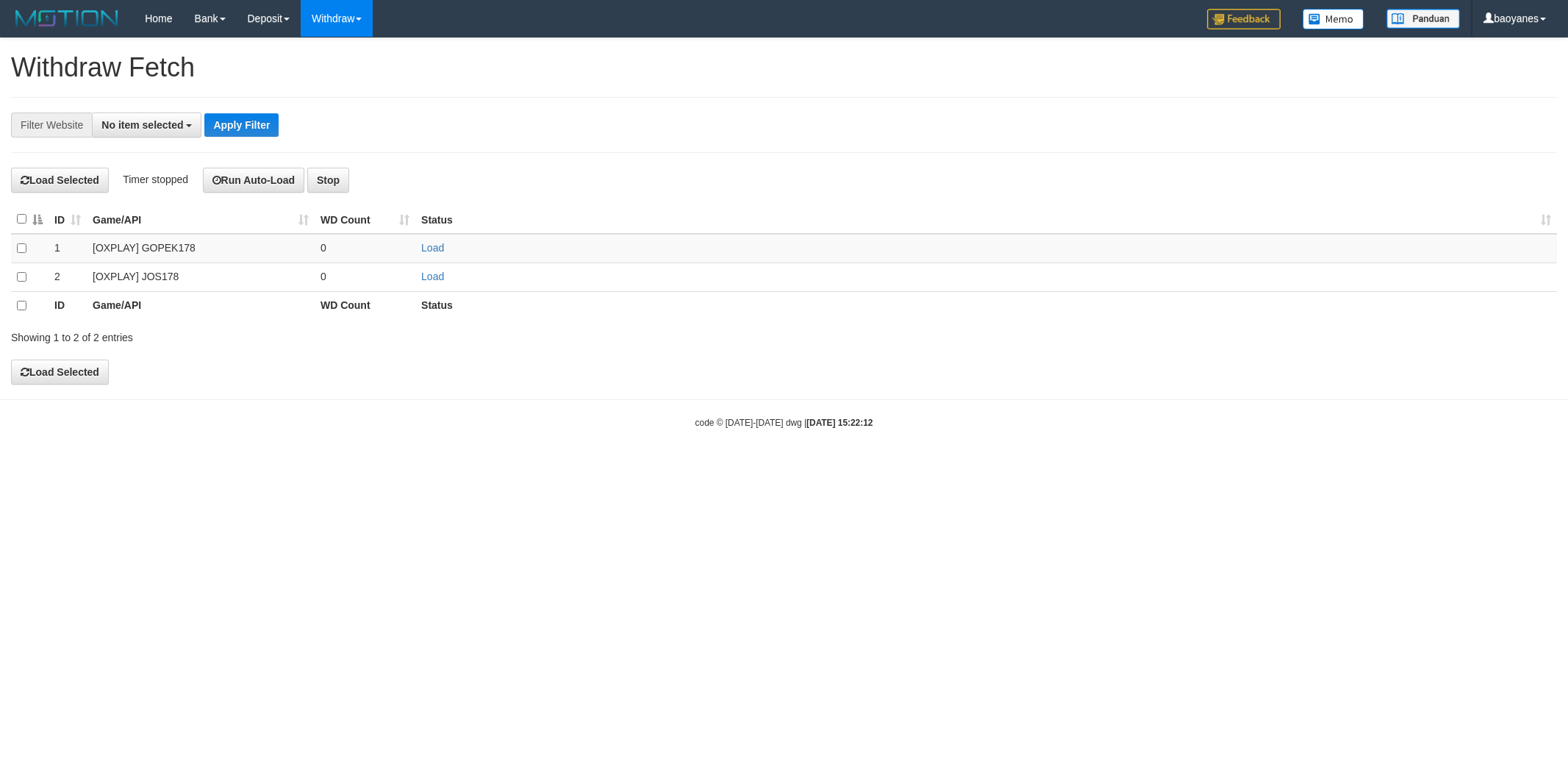
select select
click at [441, 247] on link "Load" at bounding box center [432, 248] width 23 height 12
click at [340, 71] on link "WD List" at bounding box center [359, 69] width 116 height 19
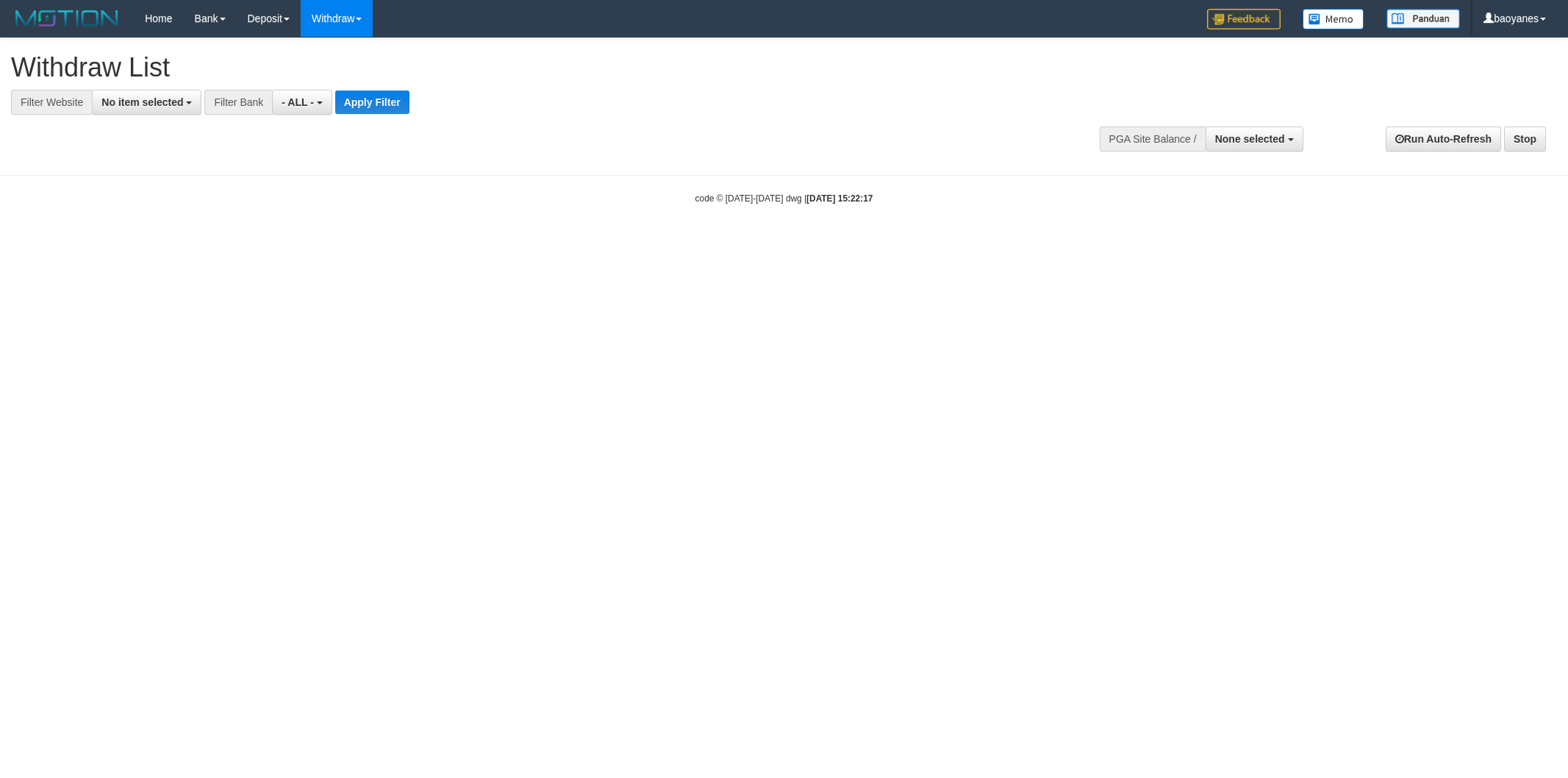
select select
click at [135, 99] on span "No item selected" at bounding box center [142, 102] width 81 height 12
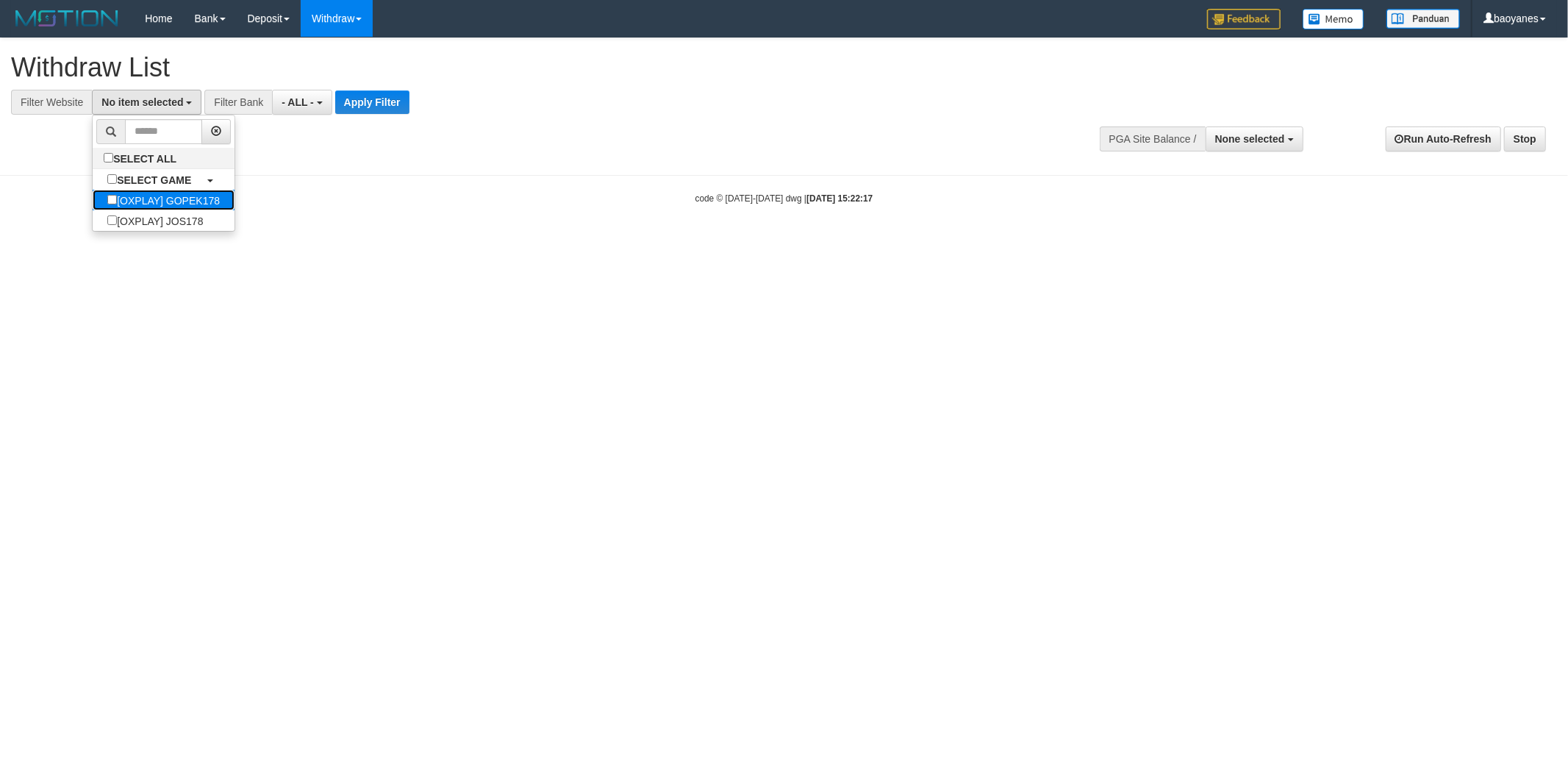
click at [177, 204] on label "[OXPLAY] GOPEK178" at bounding box center [164, 200] width 142 height 20
select select "***"
click at [394, 104] on button "Apply Filter" at bounding box center [395, 102] width 74 height 23
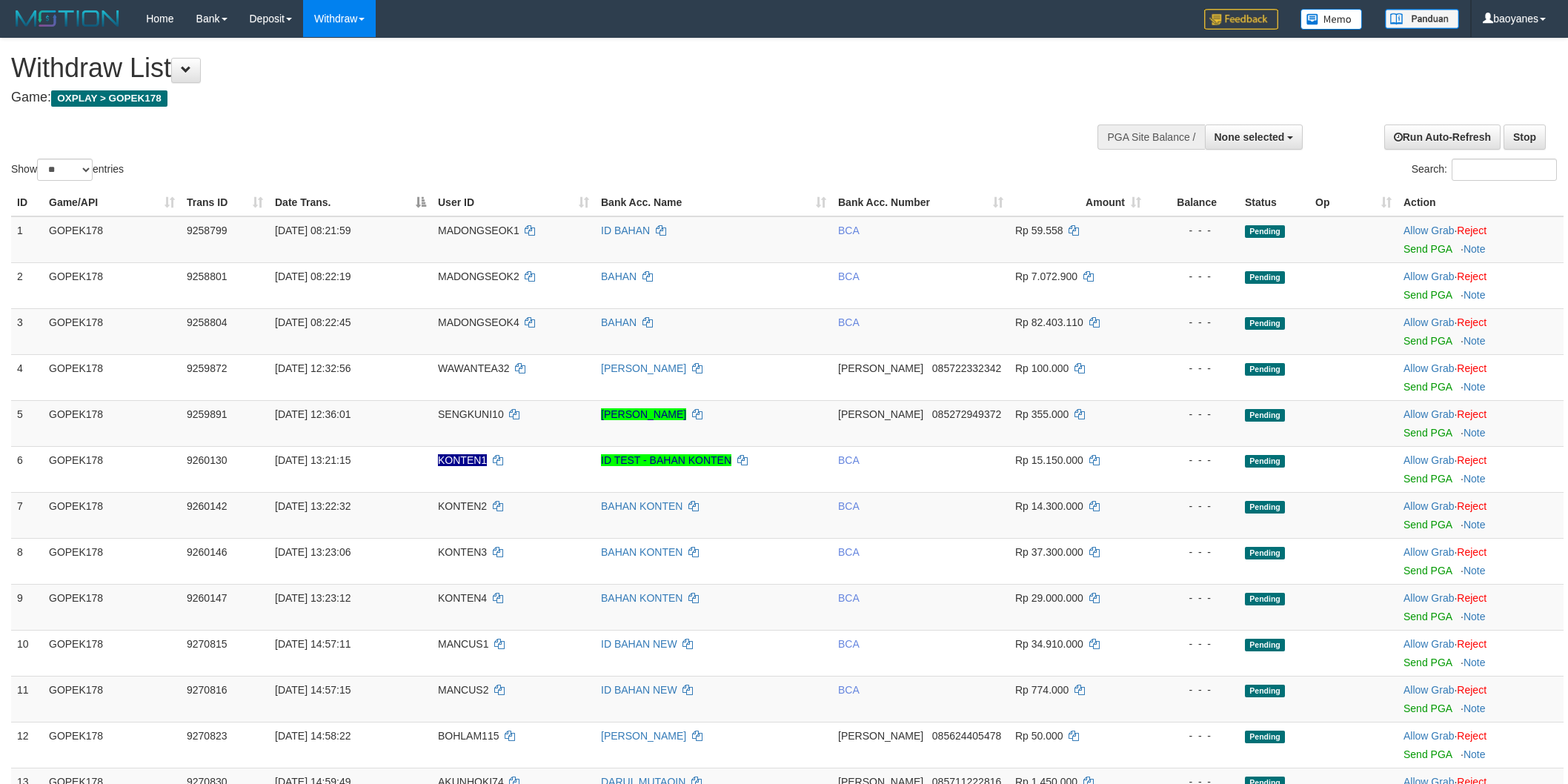
select select
select select "**"
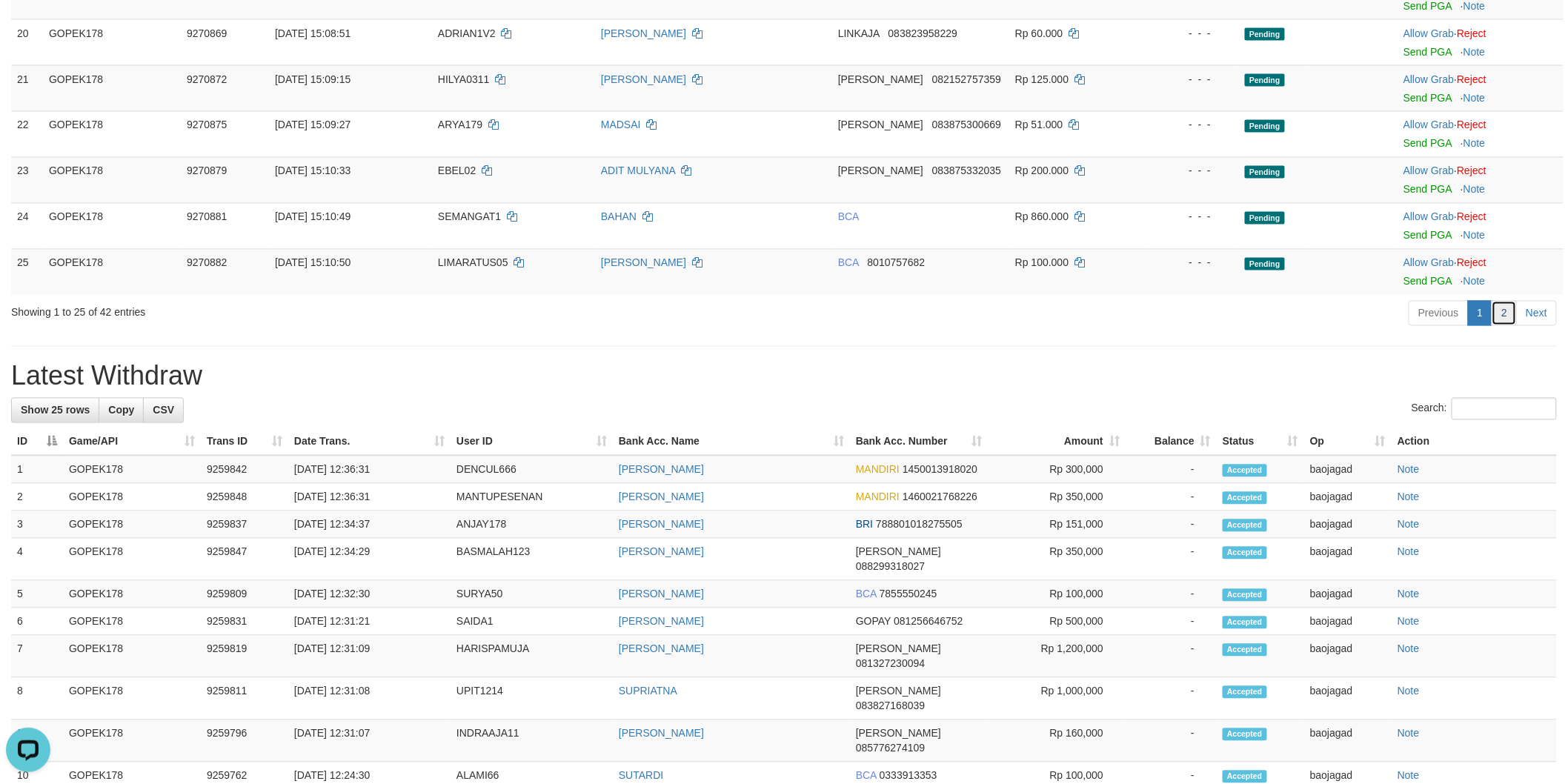
click at [1495, 314] on link "2" at bounding box center [1504, 313] width 25 height 25
